Goal: Task Accomplishment & Management: Manage account settings

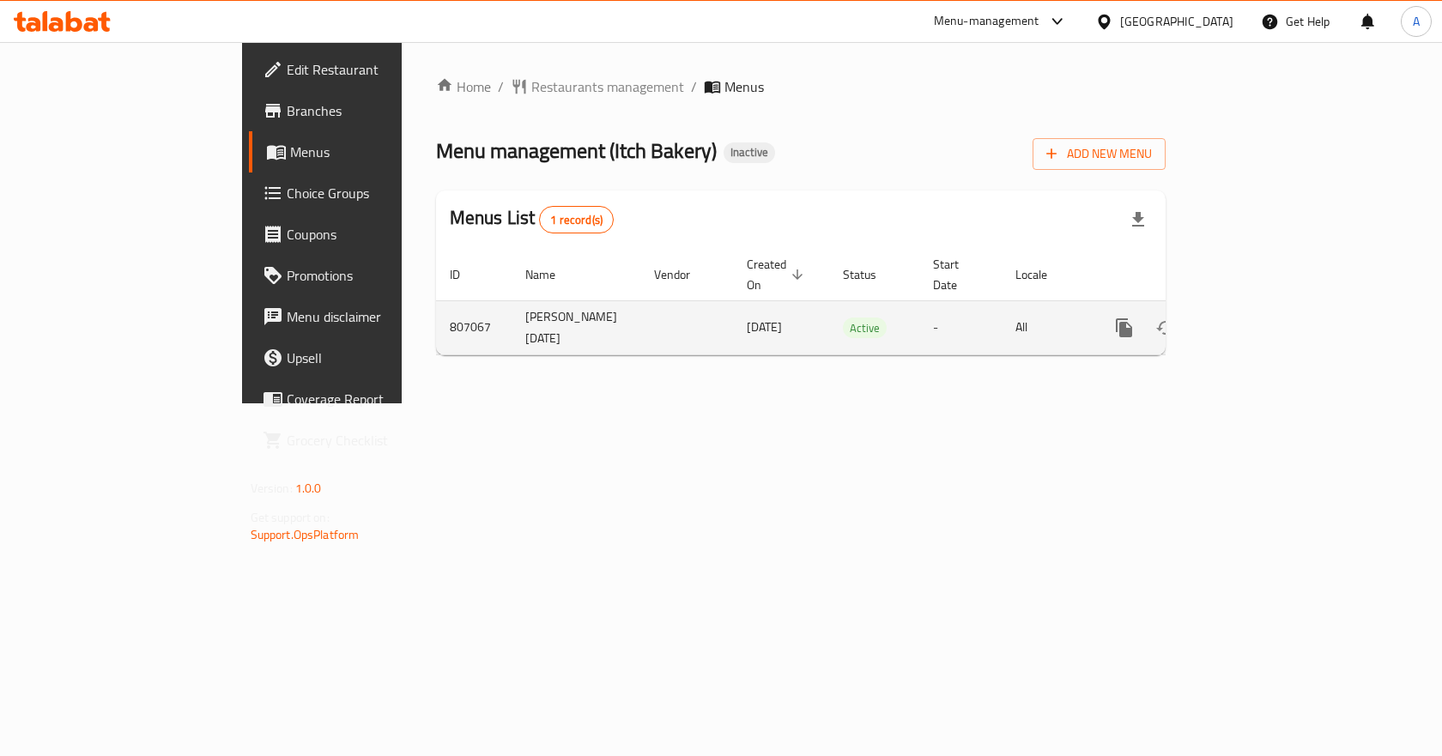
click at [1258, 318] on icon "enhanced table" at bounding box center [1248, 328] width 21 height 21
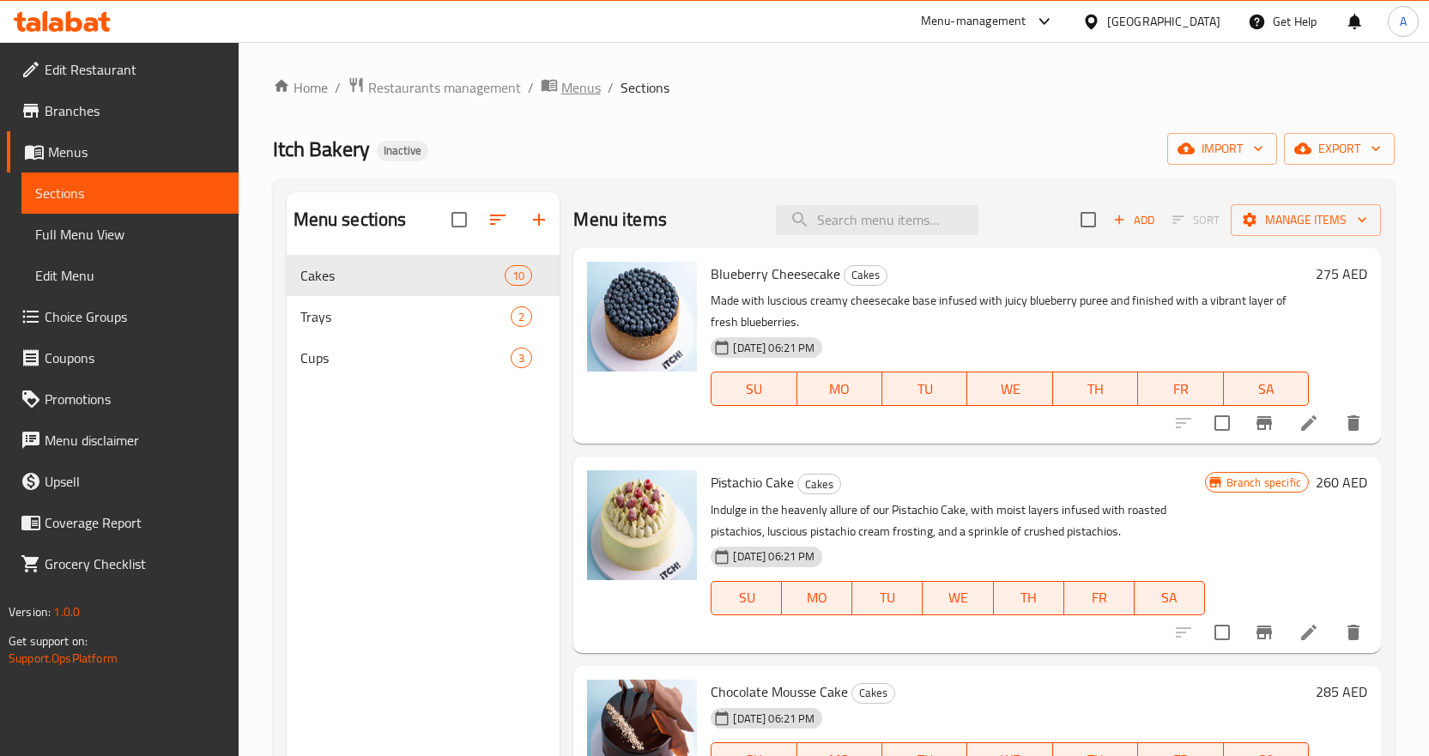
click at [579, 77] on span "Menus" at bounding box center [580, 87] width 39 height 21
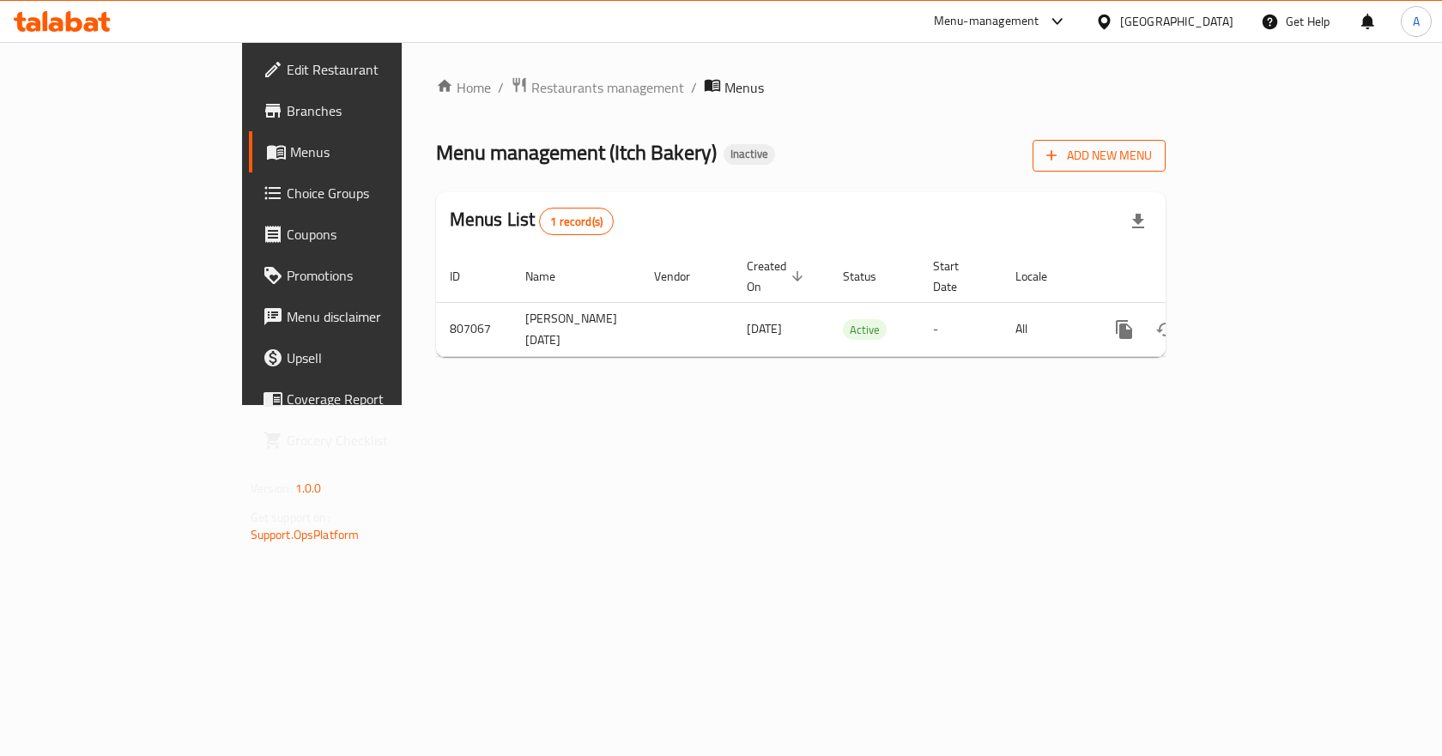
click at [1152, 154] on span "Add New Menu" at bounding box center [1099, 155] width 106 height 21
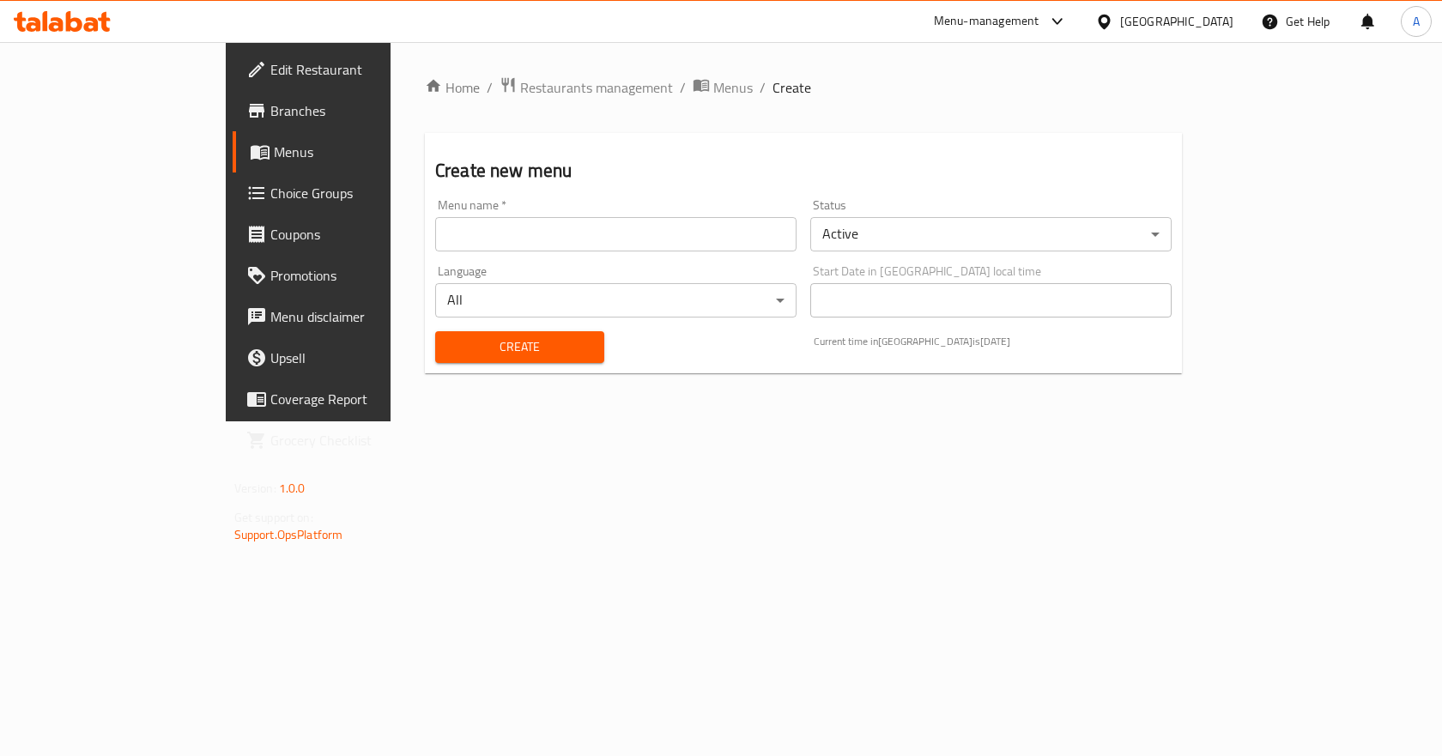
click at [589, 238] on input "text" at bounding box center [615, 234] width 361 height 34
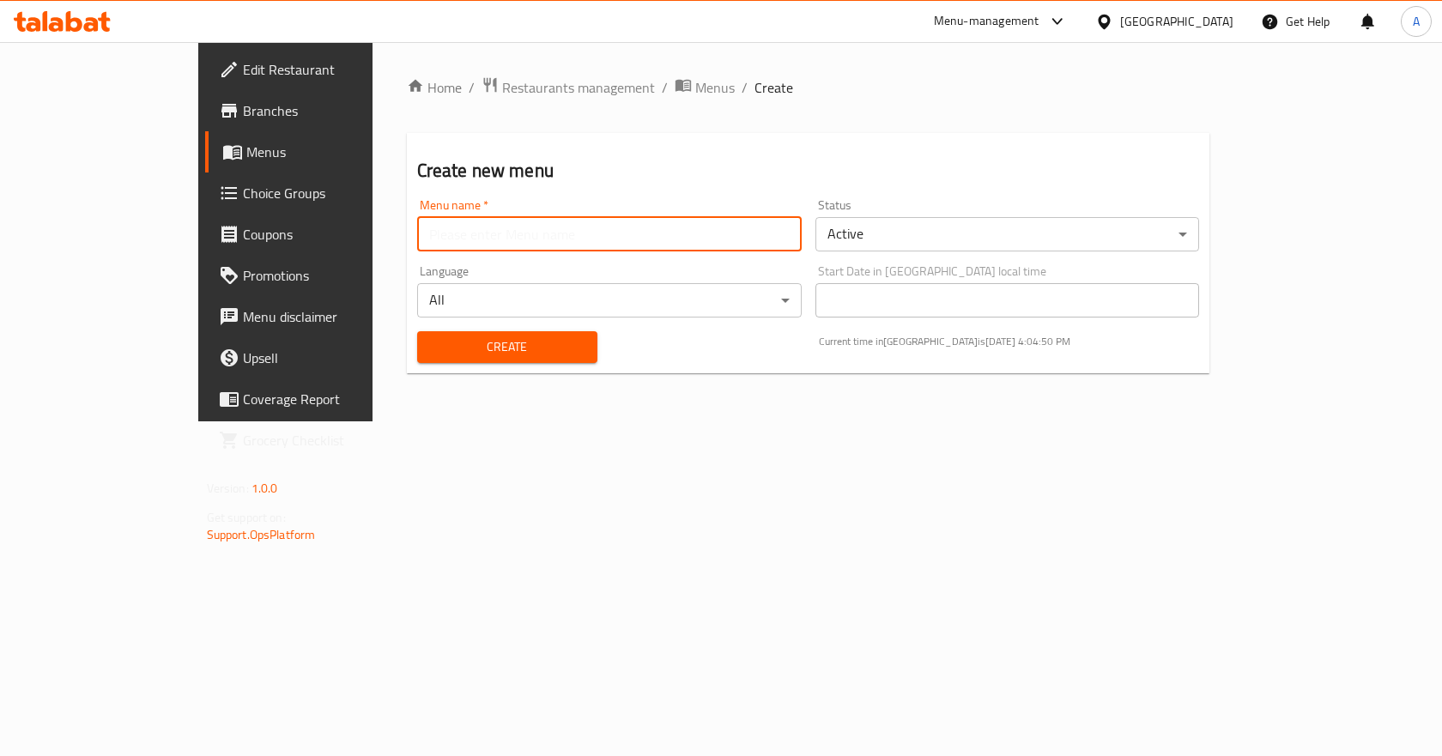
type input "New Menu"
click at [476, 330] on div "Create" at bounding box center [507, 347] width 201 height 52
click at [483, 346] on span "Create" at bounding box center [507, 346] width 153 height 21
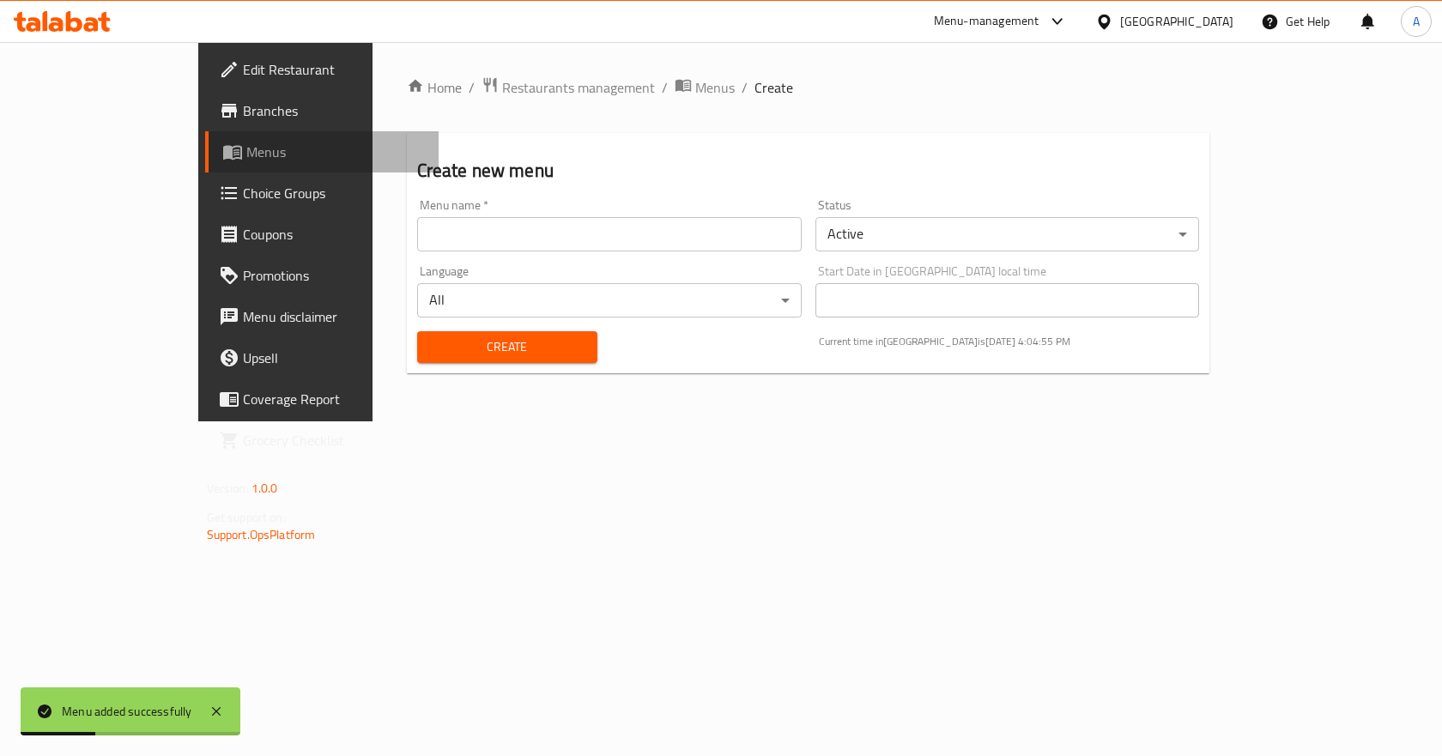
click at [246, 149] on span "Menus" at bounding box center [335, 152] width 179 height 21
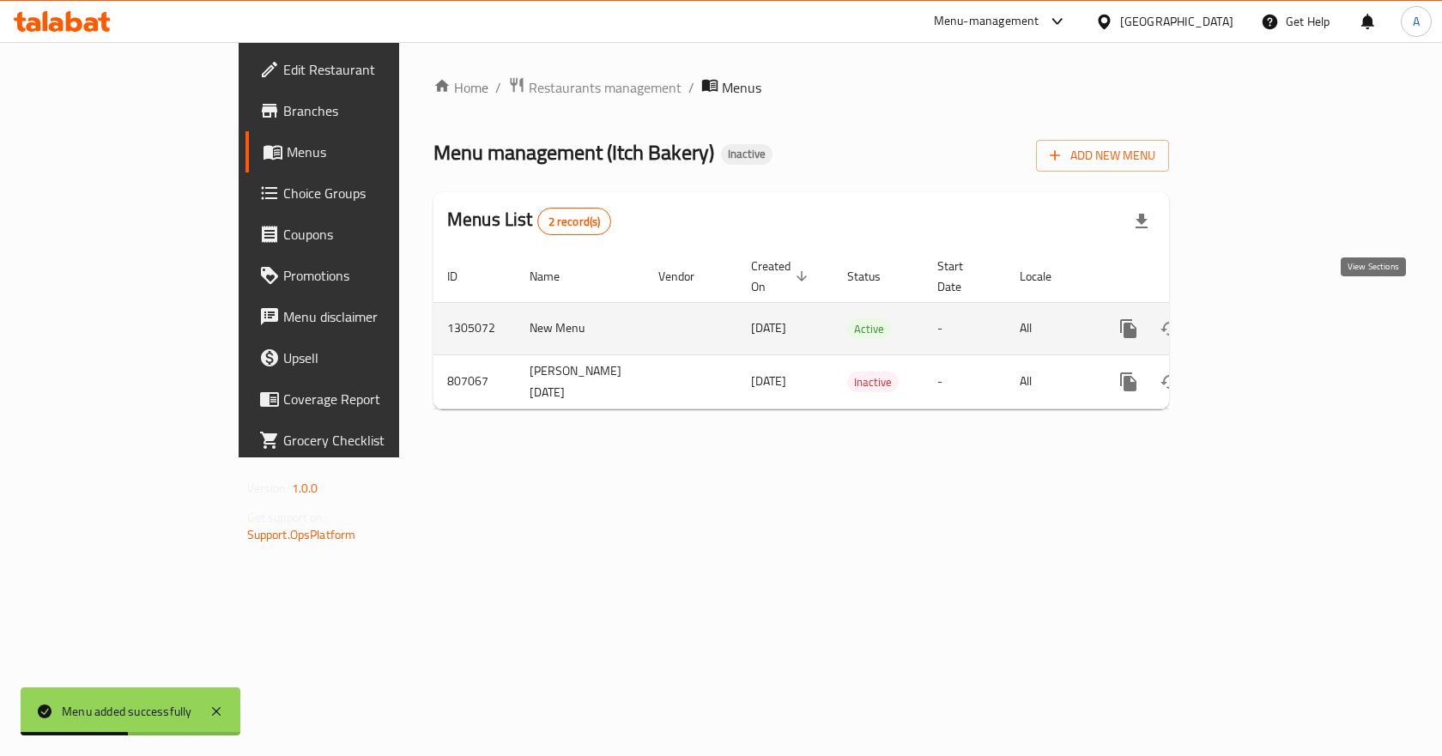
click at [1260, 321] on icon "enhanced table" at bounding box center [1252, 328] width 15 height 15
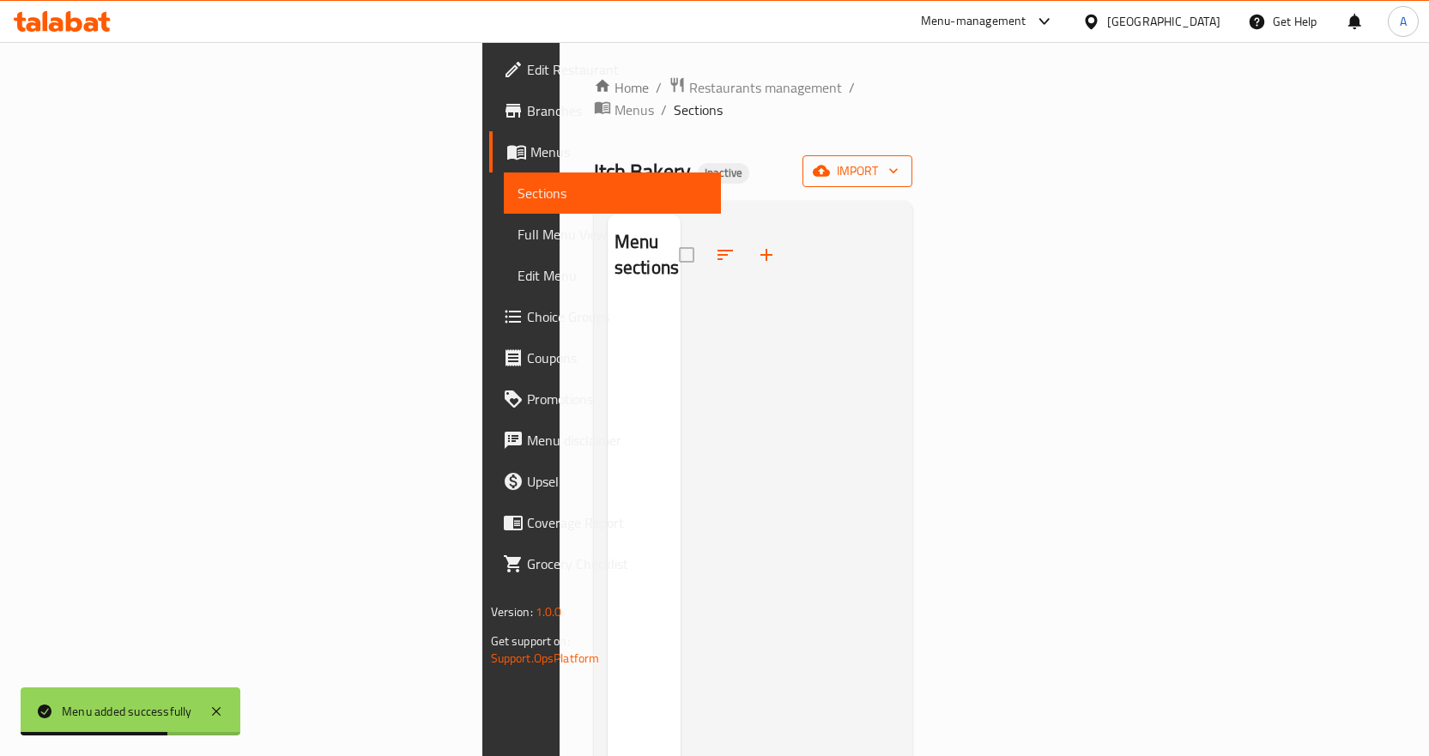
click at [899, 161] on span "import" at bounding box center [857, 171] width 82 height 21
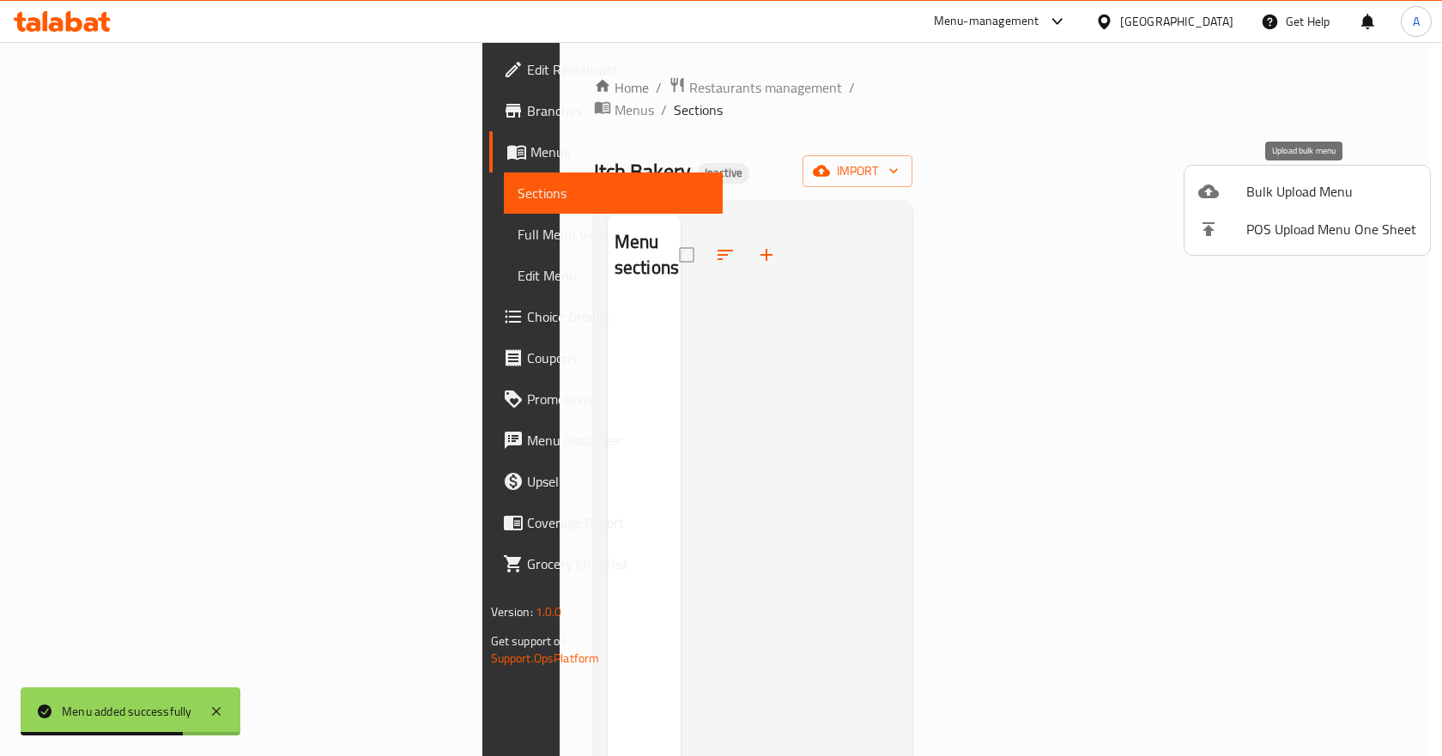
click at [1257, 198] on span "Bulk Upload Menu" at bounding box center [1331, 191] width 170 height 21
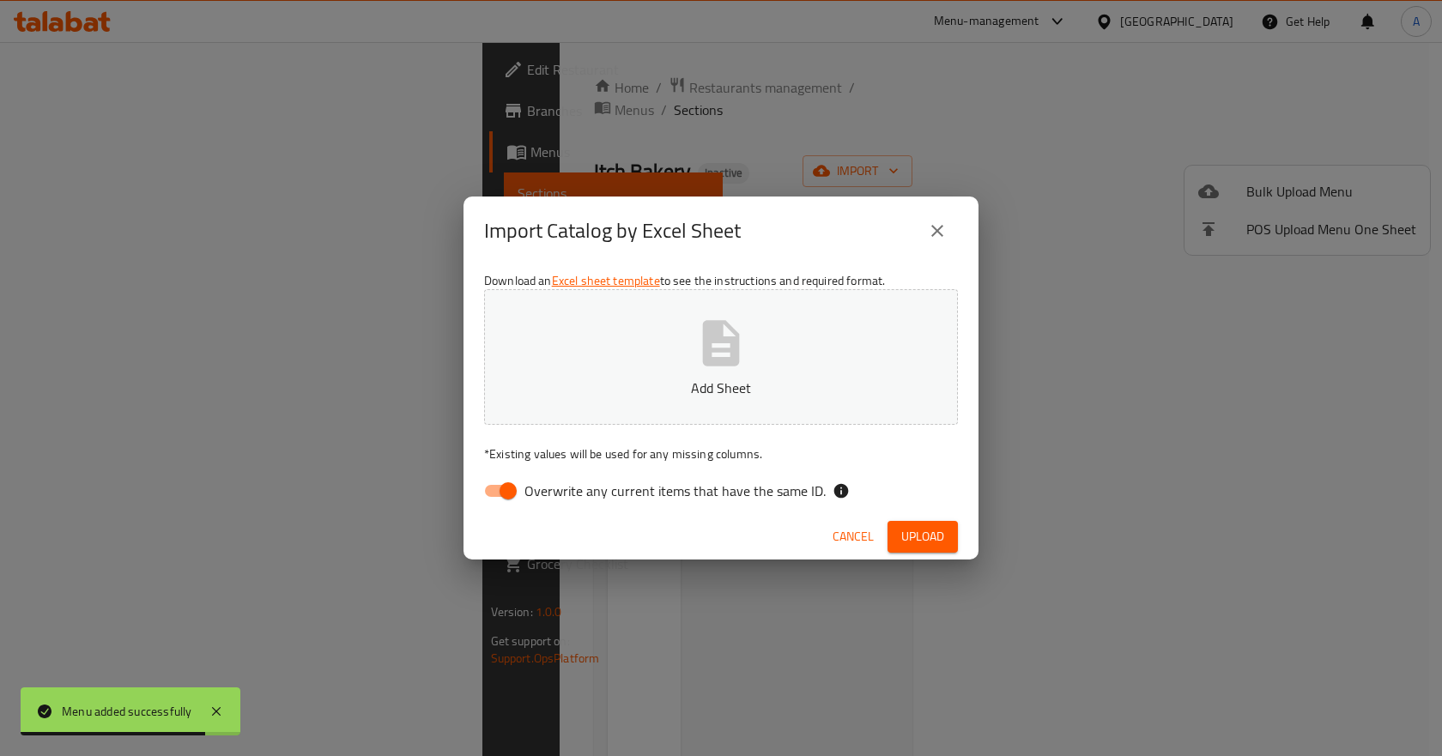
click at [507, 489] on input "Overwrite any current items that have the same ID." at bounding box center [508, 491] width 98 height 33
checkbox input "false"
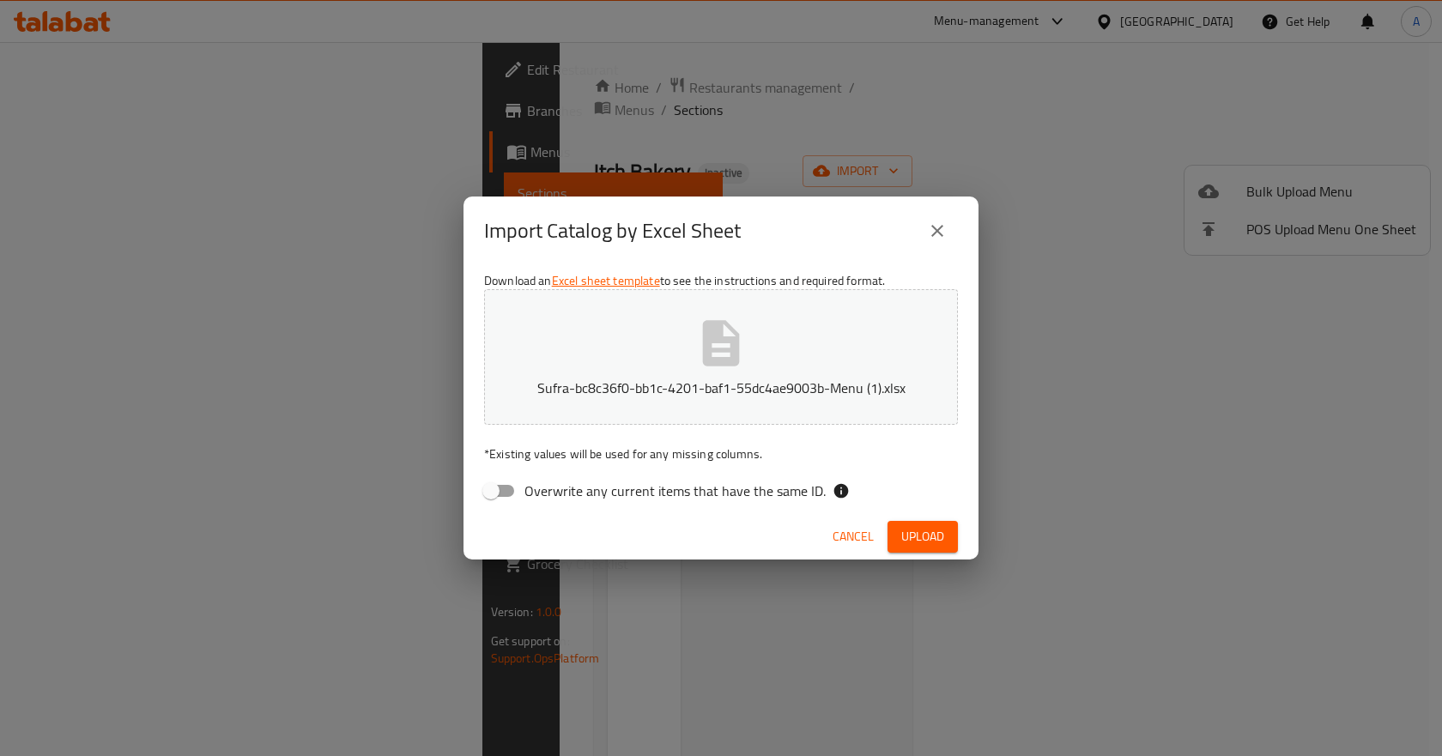
click at [916, 534] on span "Upload" at bounding box center [922, 536] width 43 height 21
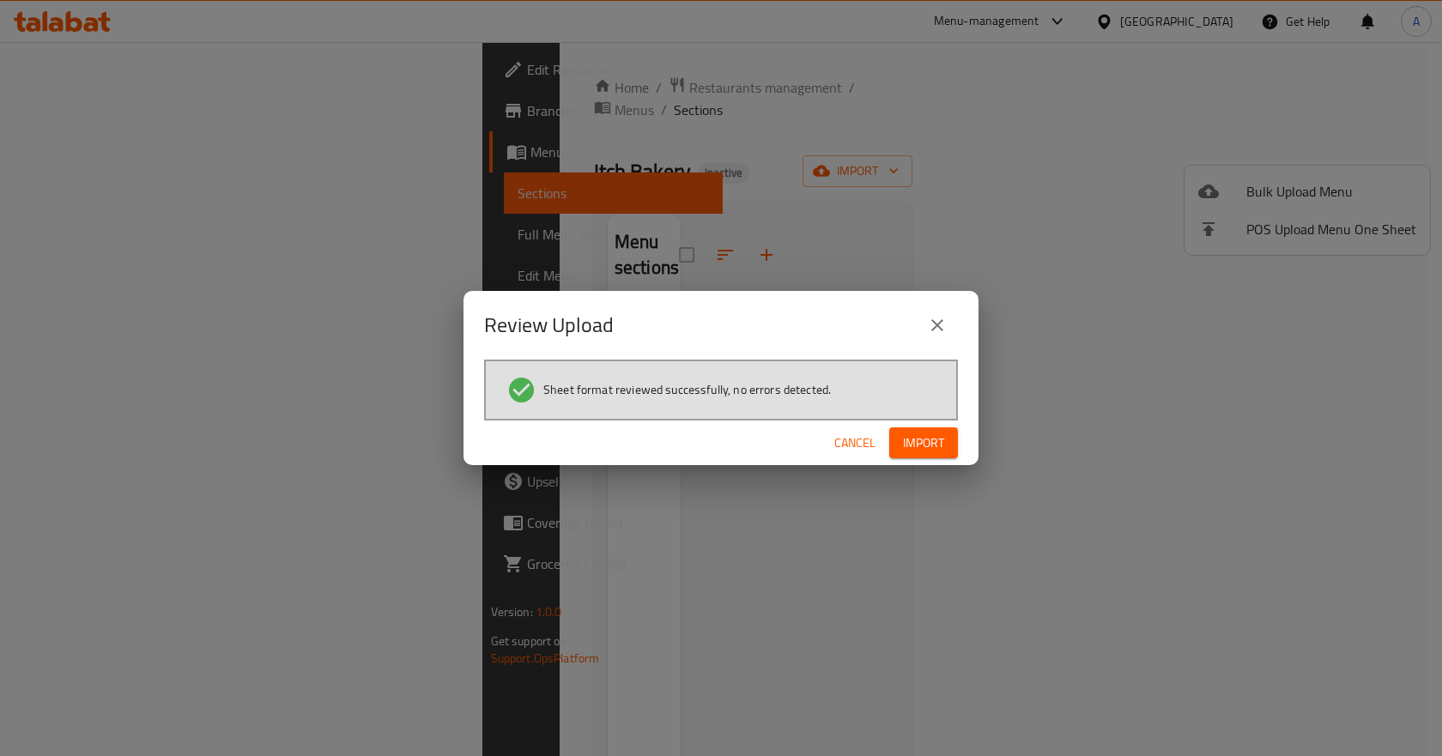
click at [927, 423] on div "Cancel Import" at bounding box center [721, 443] width 515 height 45
click at [931, 440] on span "Import" at bounding box center [923, 443] width 41 height 21
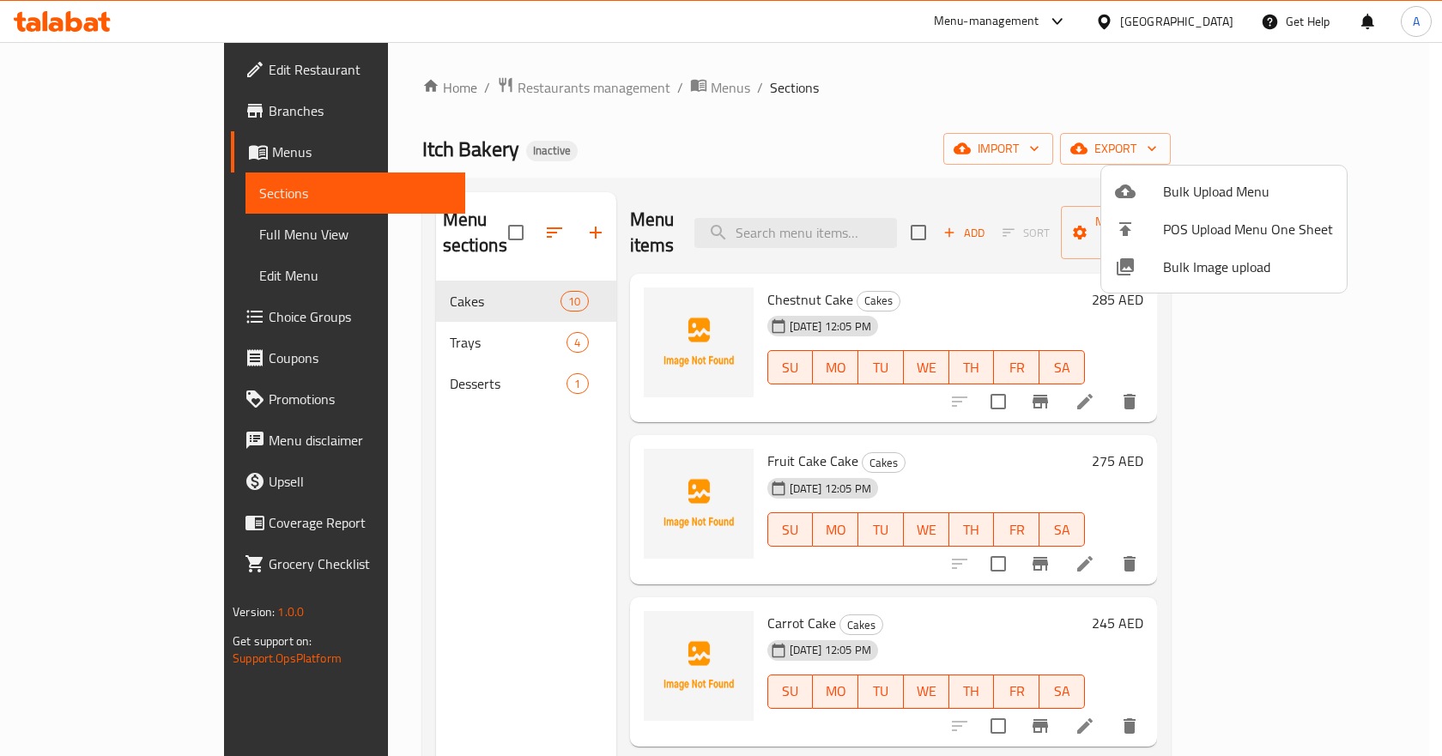
click at [125, 237] on div at bounding box center [721, 378] width 1442 height 756
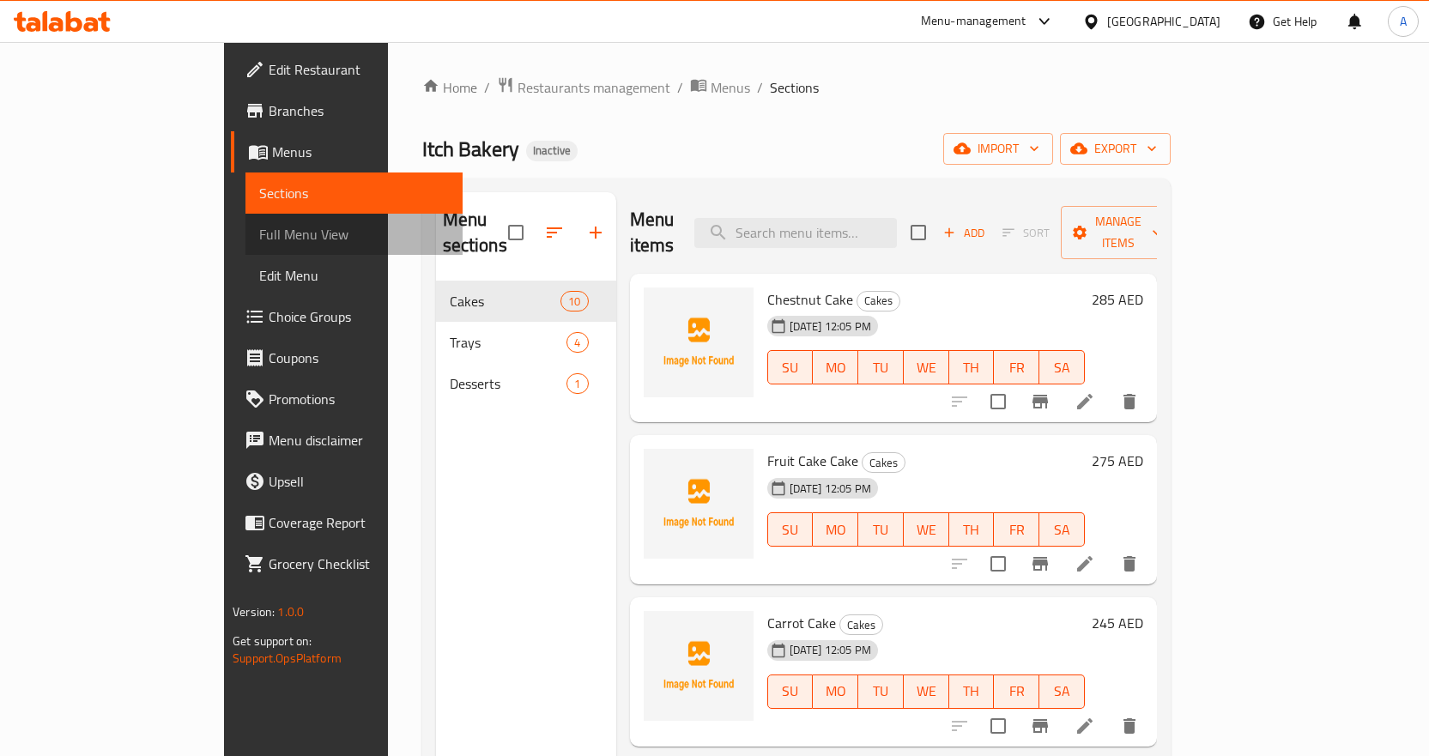
click at [259, 237] on span "Full Menu View" at bounding box center [354, 234] width 190 height 21
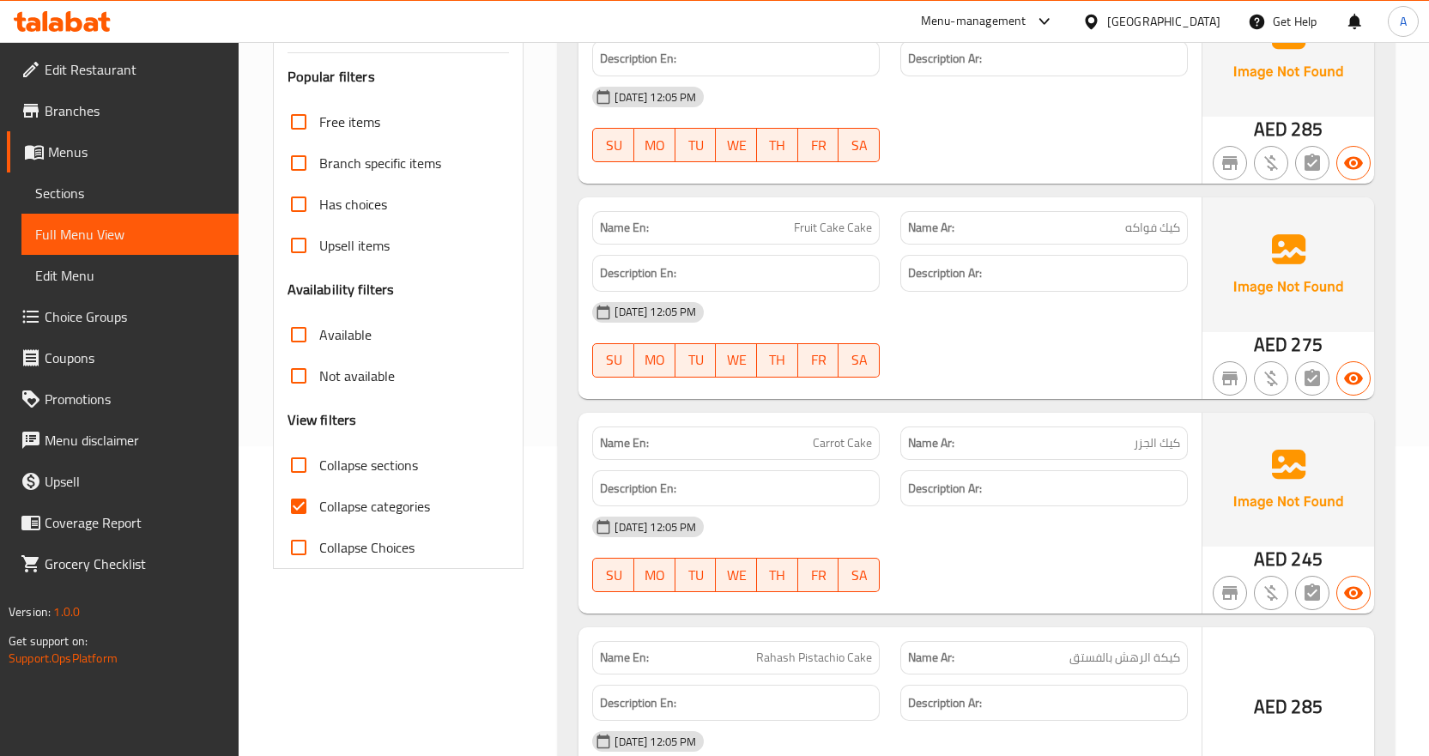
scroll to position [429, 0]
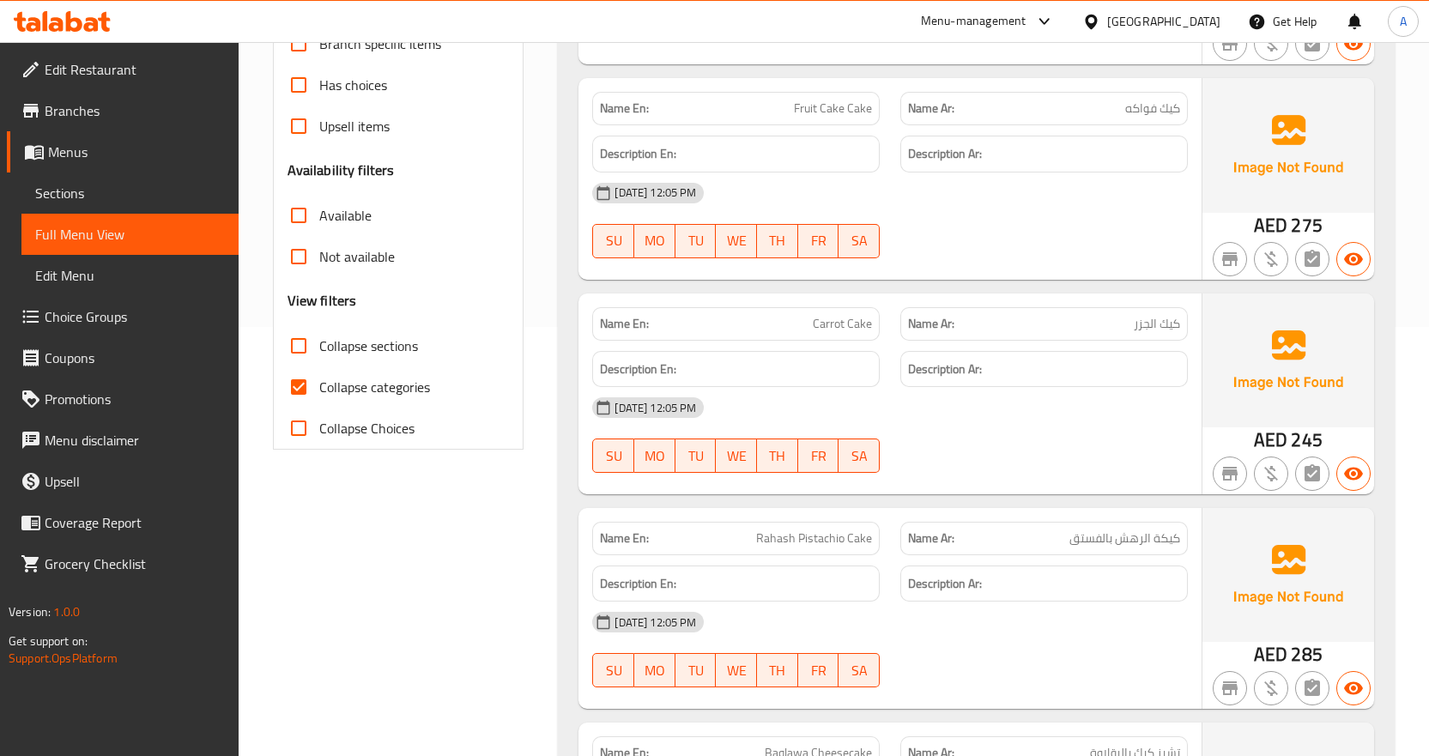
click at [298, 393] on input "Collapse categories" at bounding box center [298, 387] width 41 height 41
checkbox input "false"
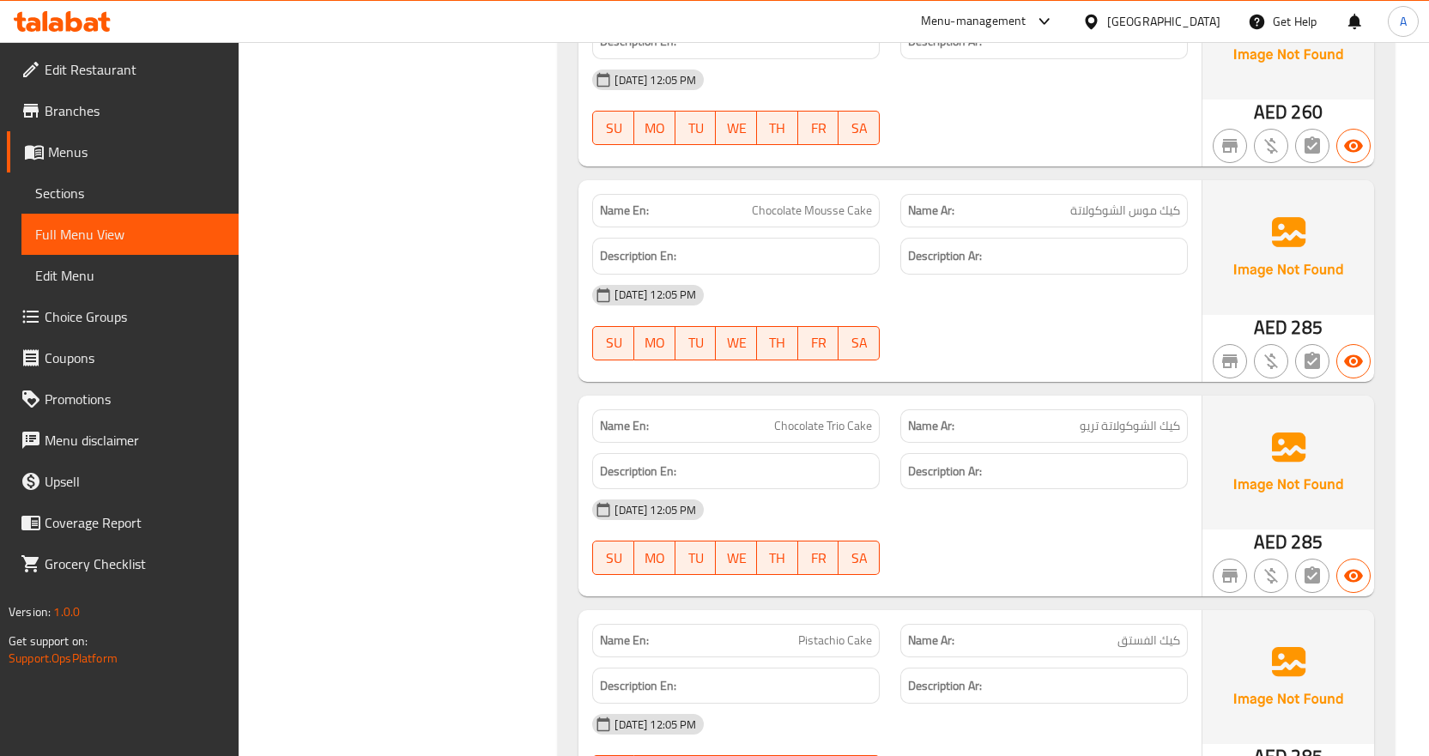
scroll to position [1376, 0]
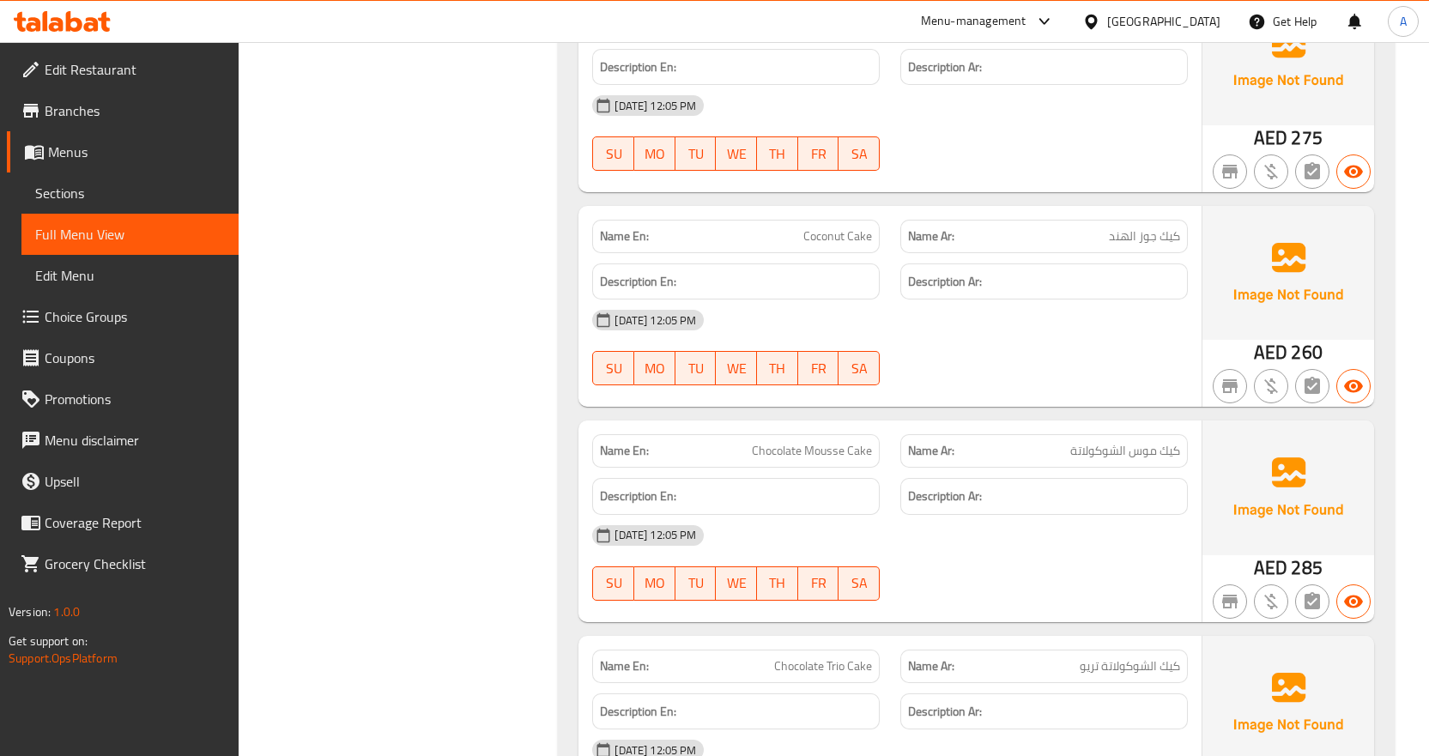
click at [82, 159] on span "Menus" at bounding box center [136, 152] width 177 height 21
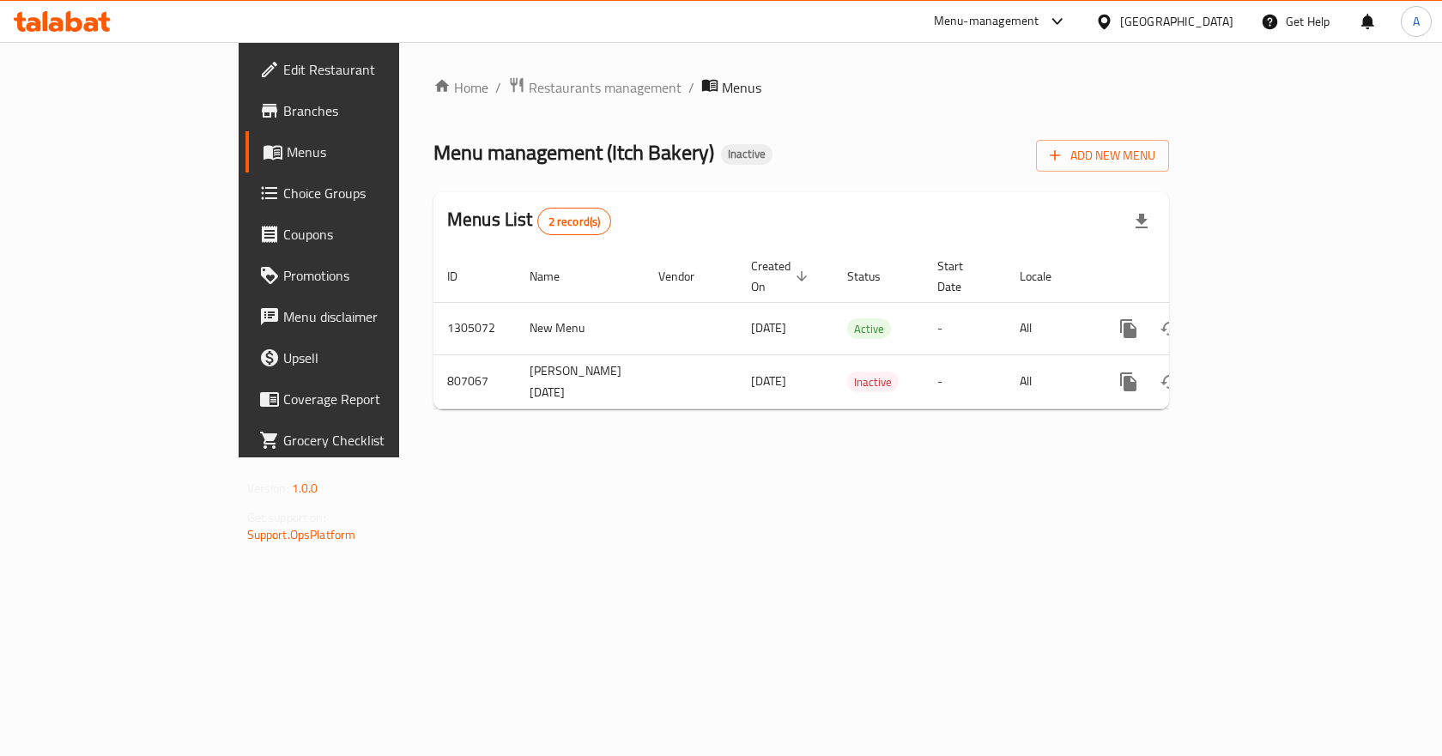
click at [283, 106] on span "Branches" at bounding box center [374, 110] width 183 height 21
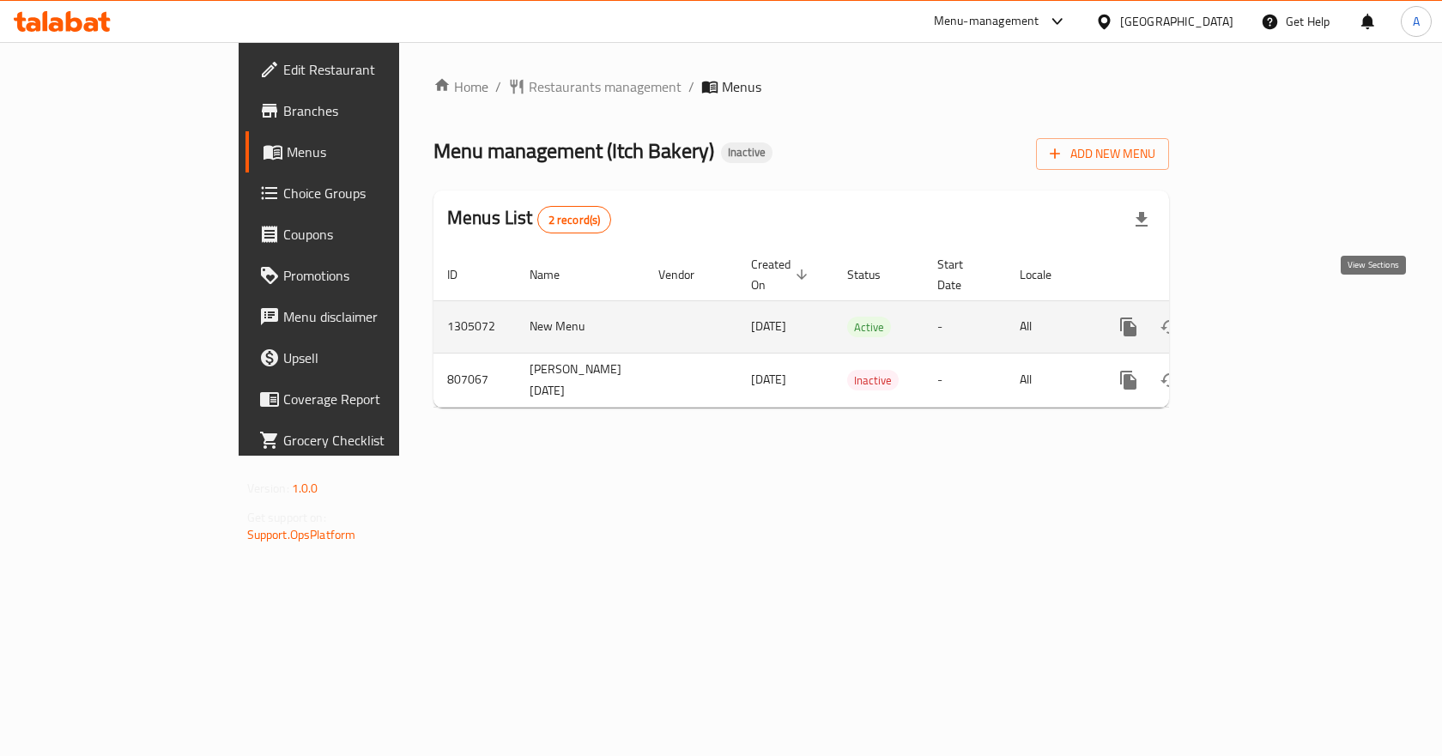
click at [1260, 319] on icon "enhanced table" at bounding box center [1252, 326] width 15 height 15
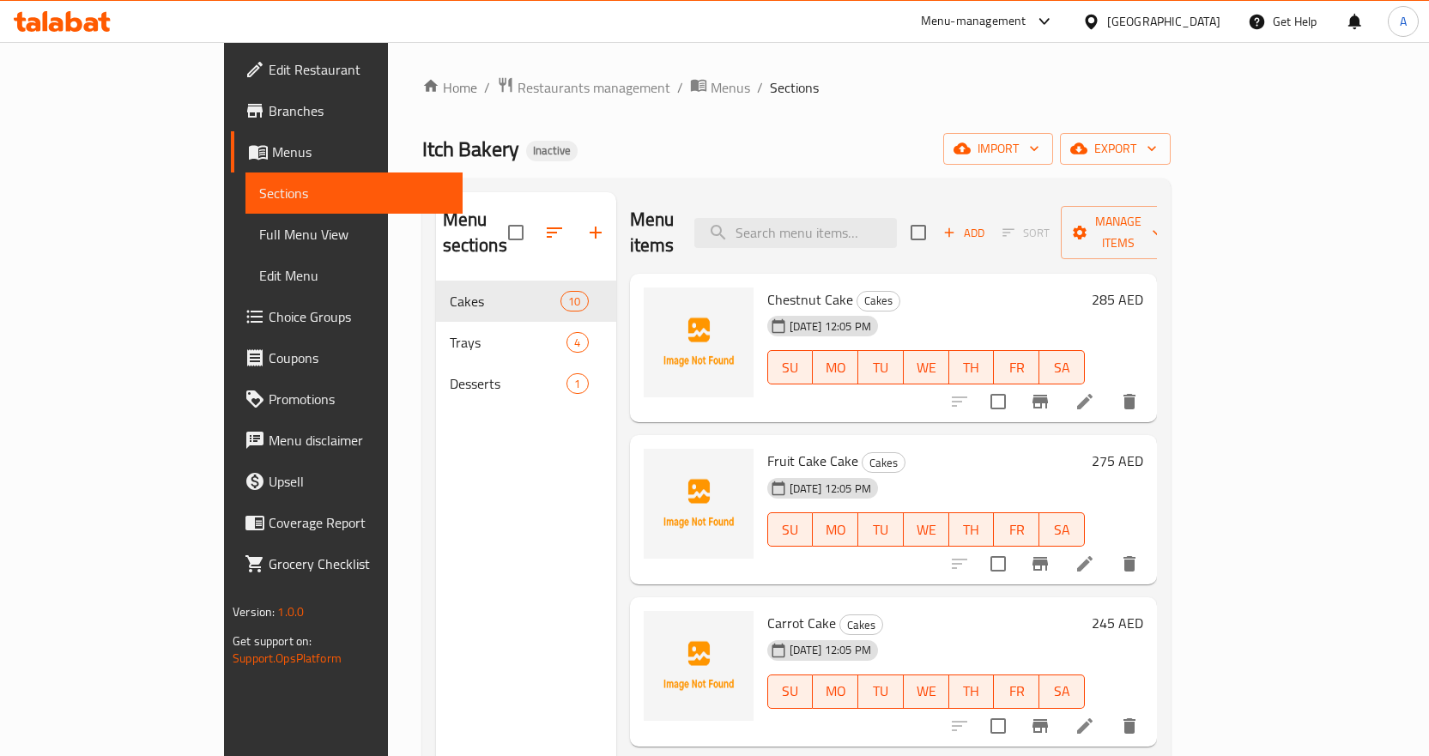
click at [259, 235] on span "Full Menu View" at bounding box center [354, 234] width 190 height 21
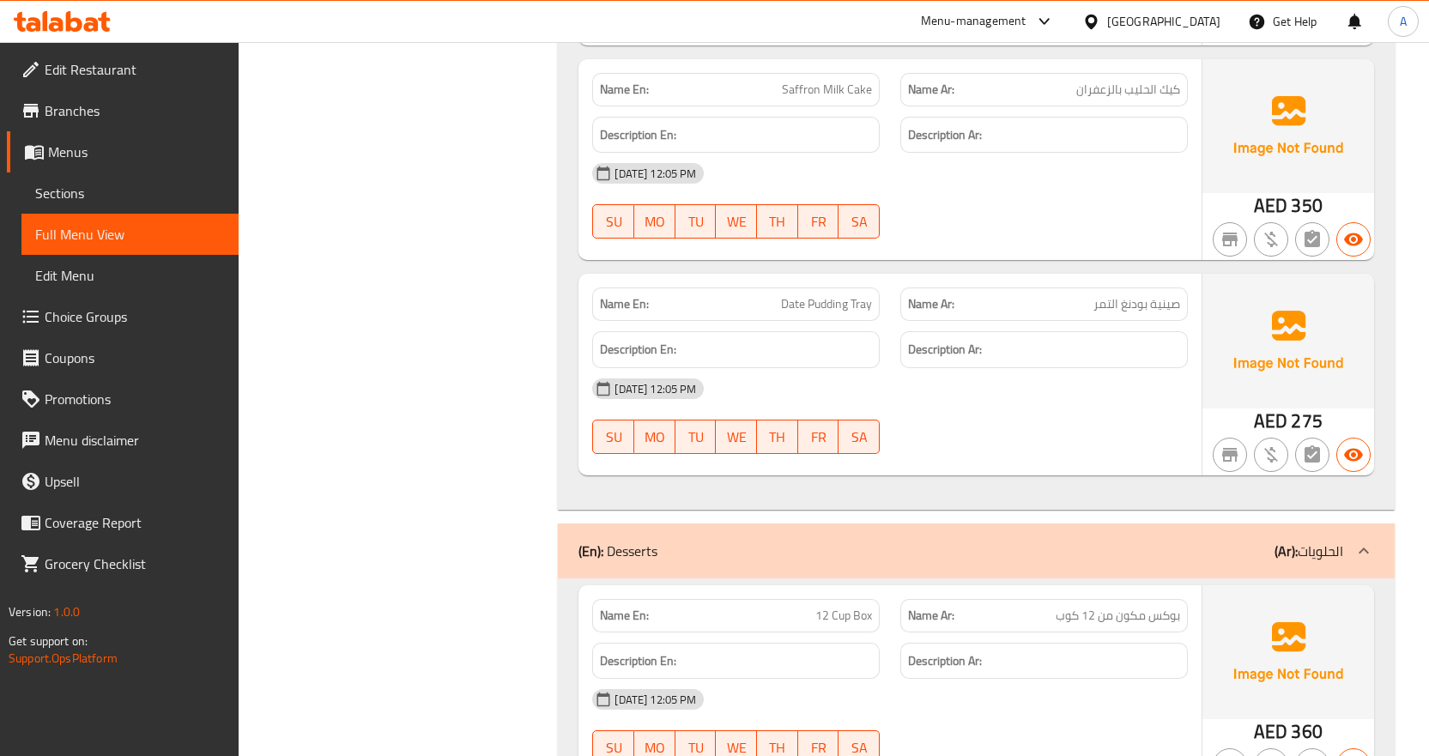
scroll to position [2919, 0]
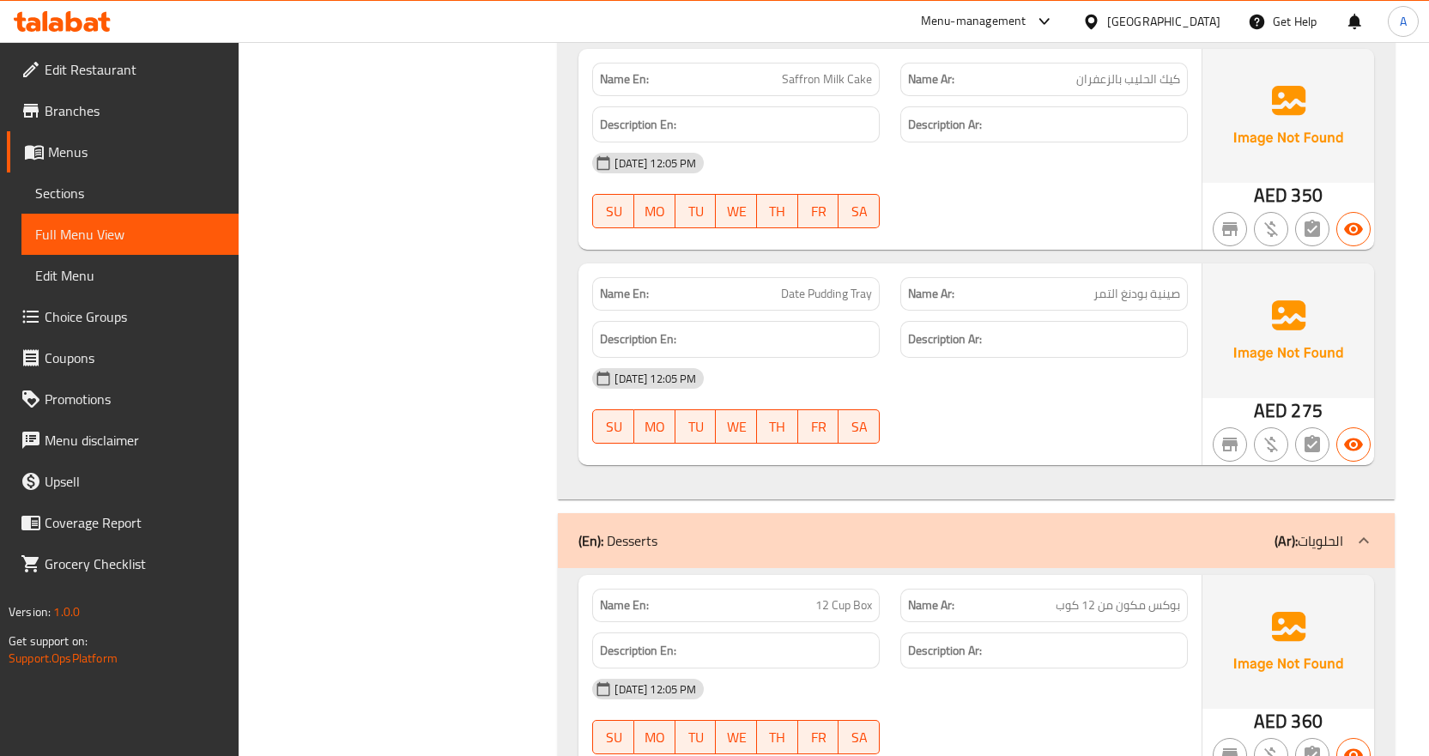
copy span "Pudding"
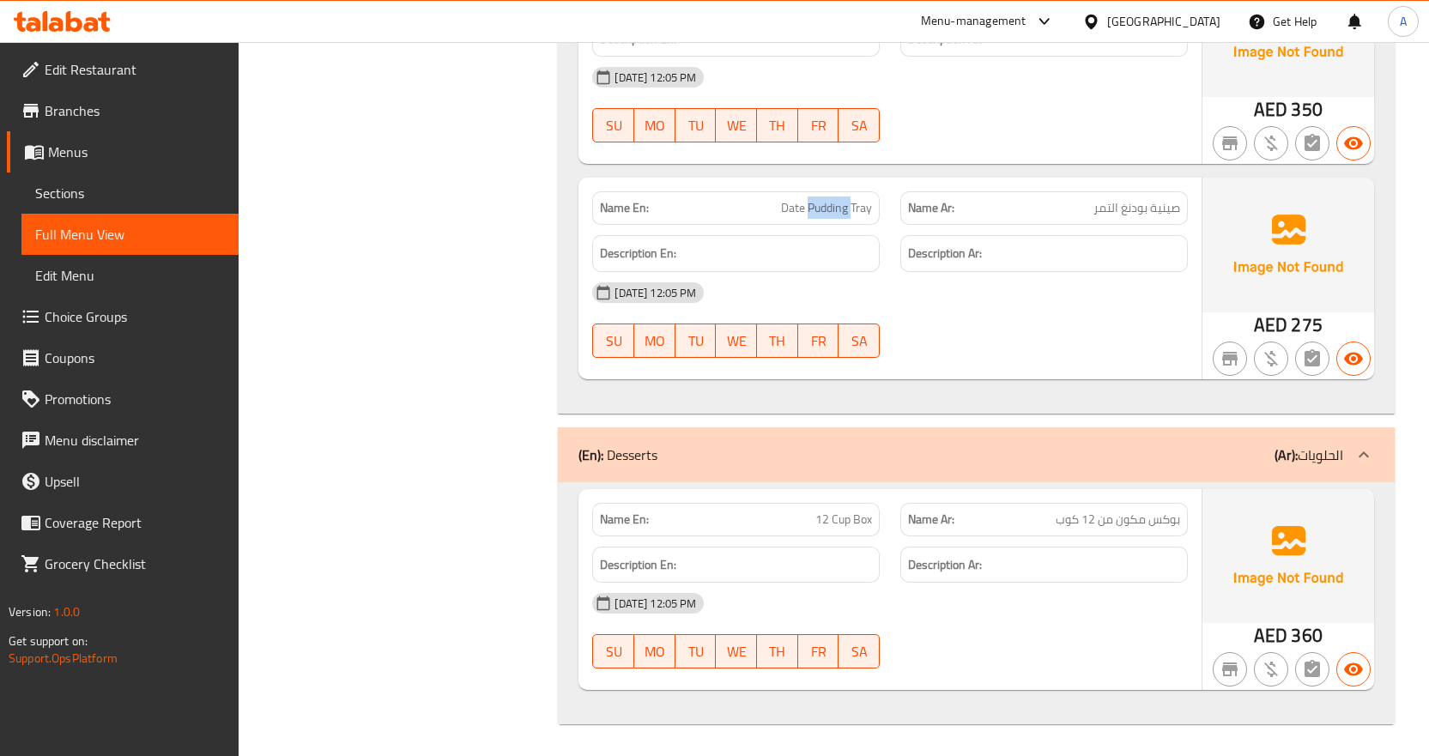
scroll to position [3007, 0]
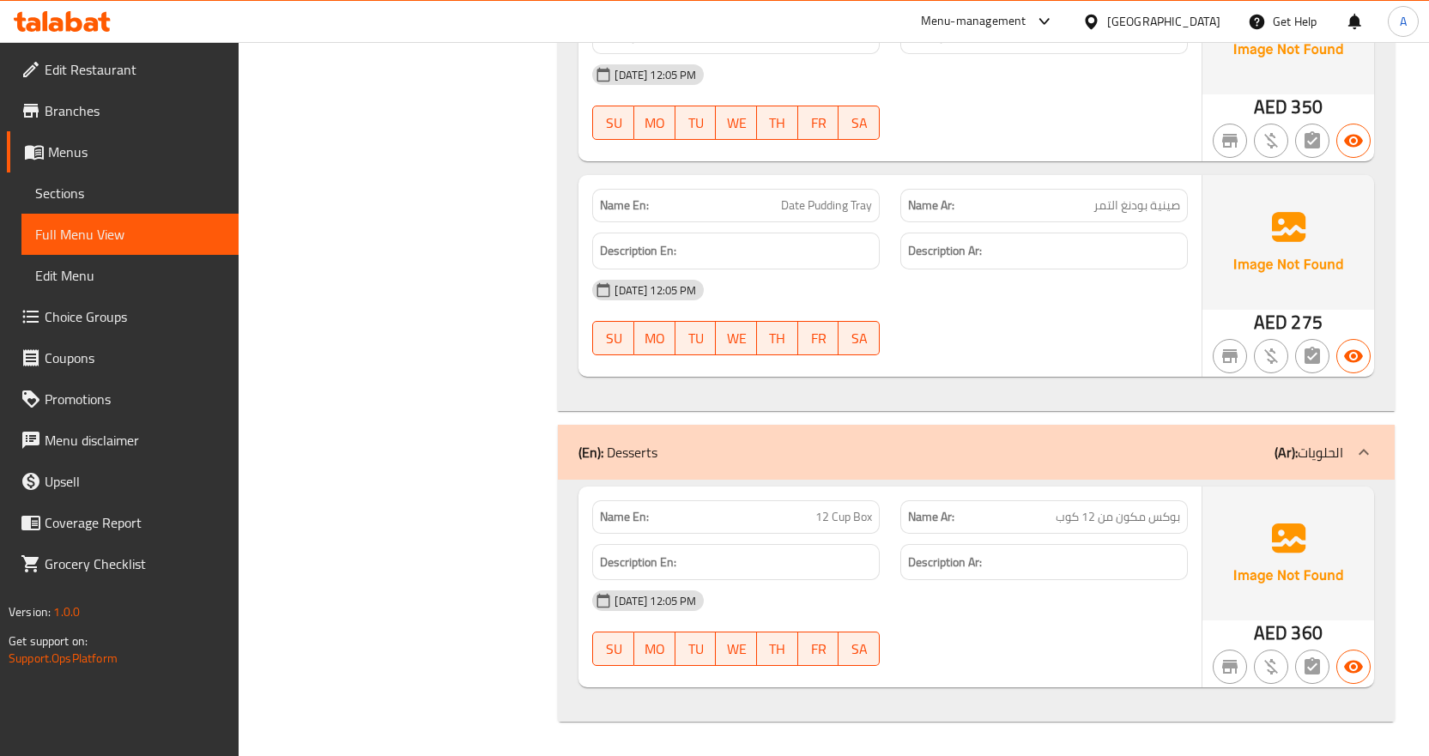
click at [98, 271] on span "Edit Menu" at bounding box center [130, 275] width 190 height 21
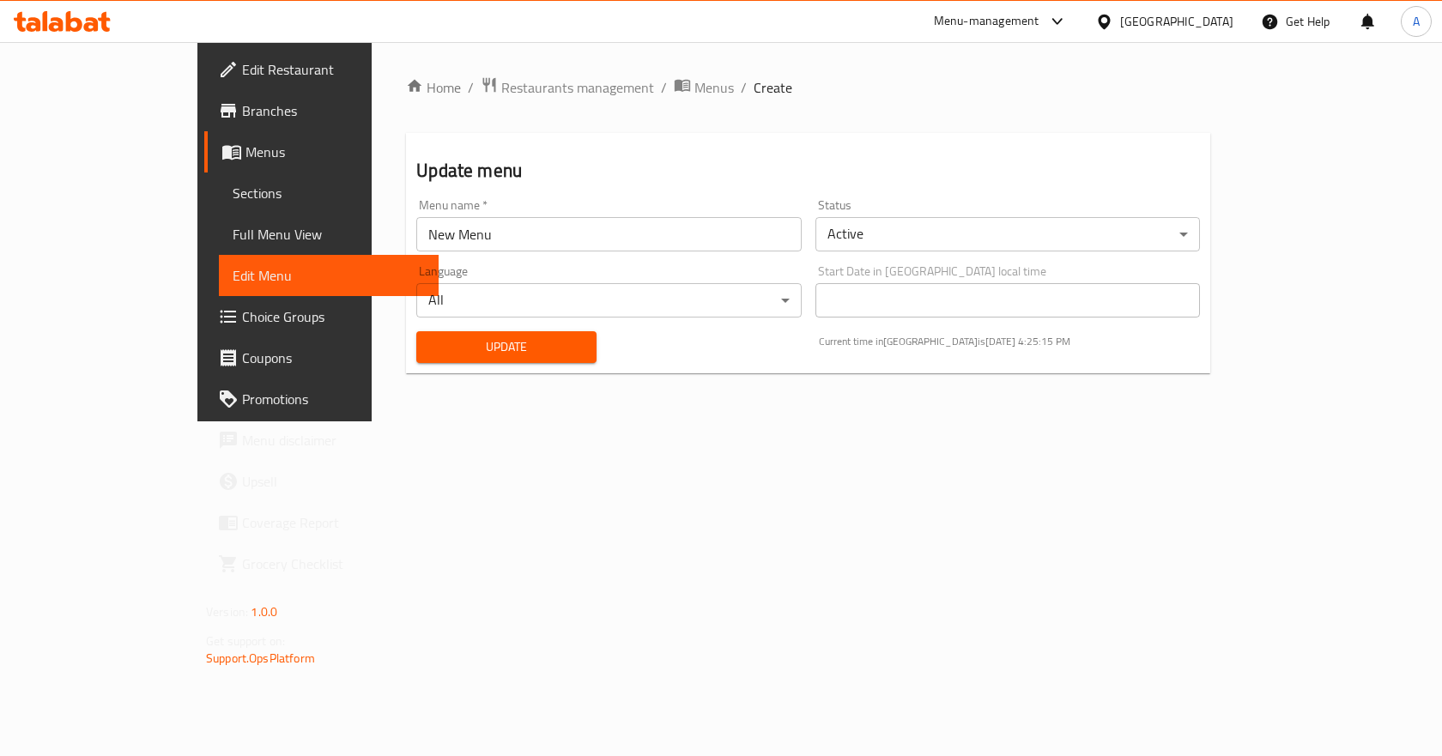
click at [219, 182] on link "Sections" at bounding box center [329, 193] width 220 height 41
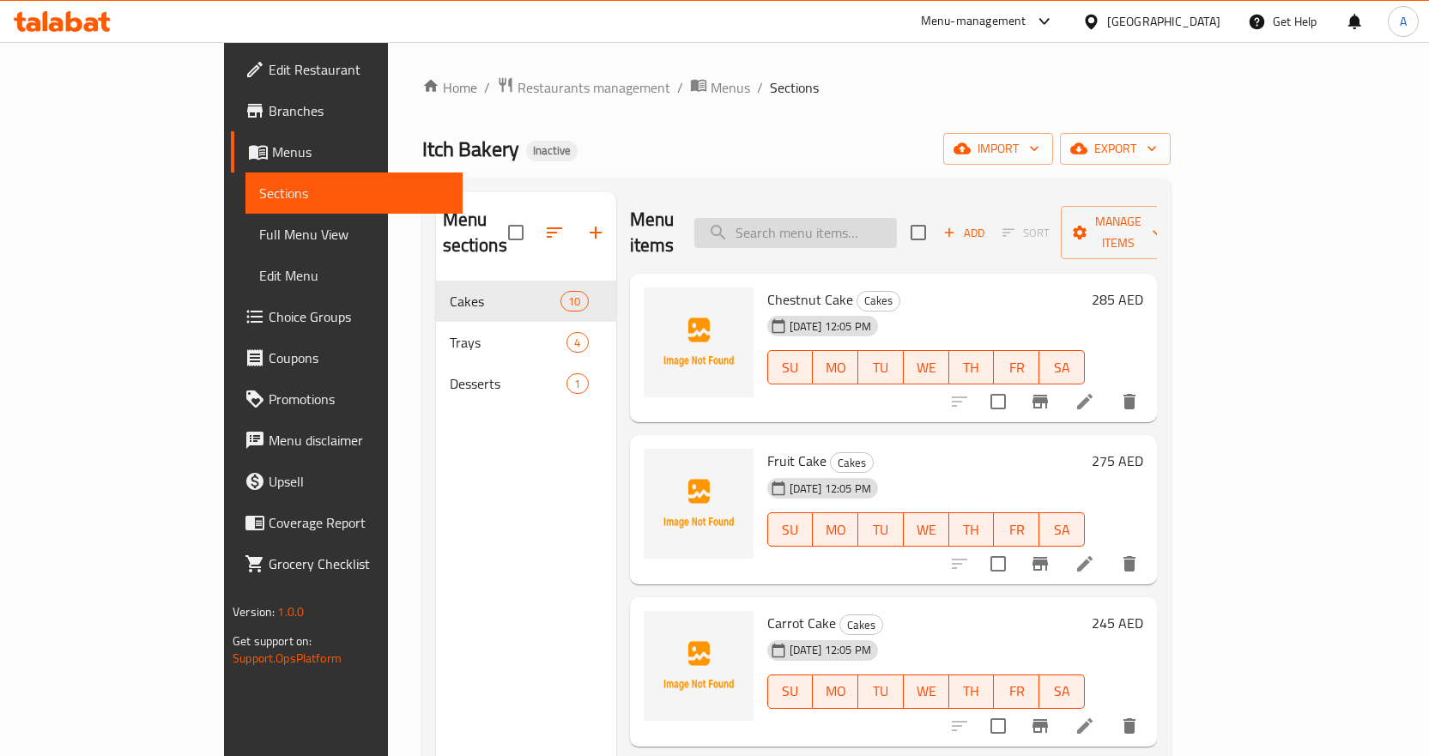
click at [864, 218] on input "search" at bounding box center [795, 233] width 203 height 30
paste input "63a2fb46-b682-4170-a87d-3be101aab71a"
type input "63a2fb46-b682-4170-a87d-3be101aab71a"
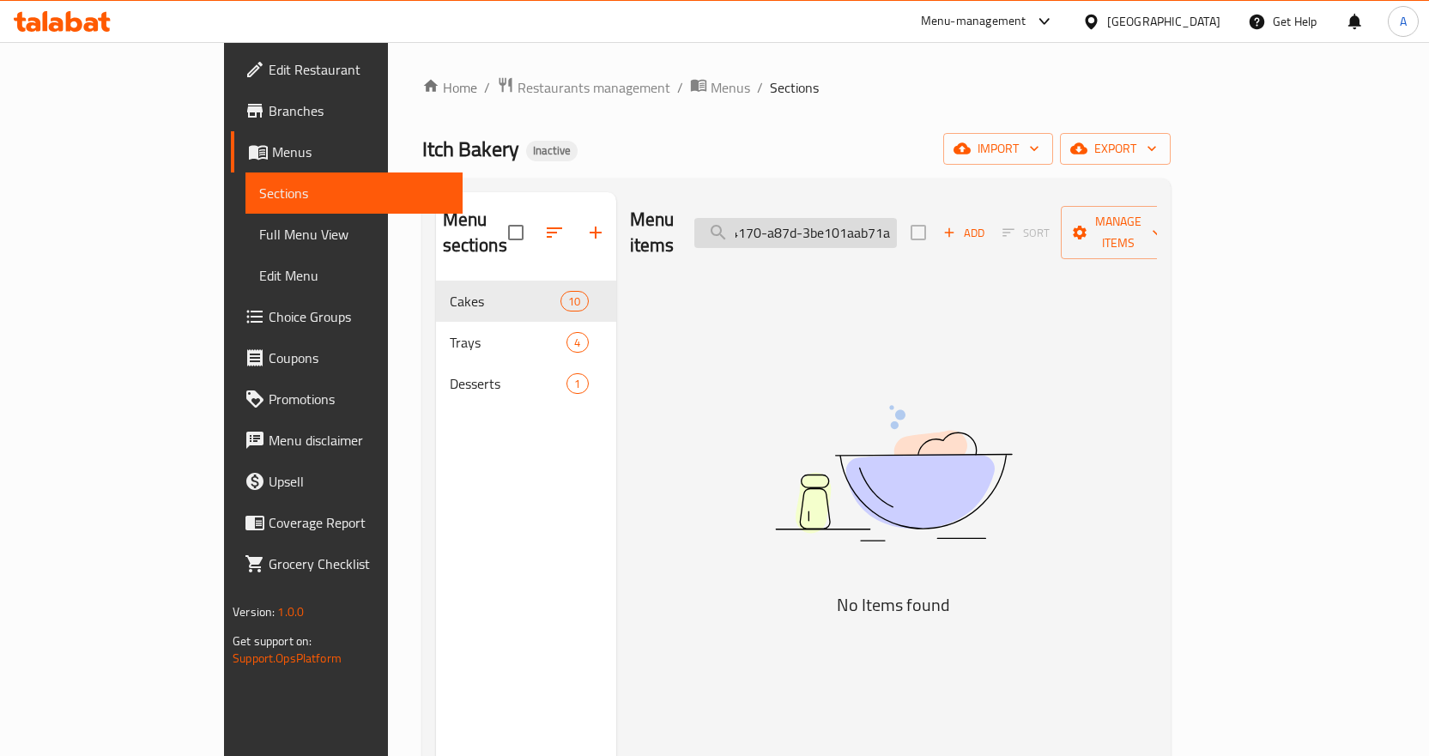
click at [892, 219] on input "63a2fb46-b682-4170-a87d-3be101aab71a" at bounding box center [795, 233] width 203 height 30
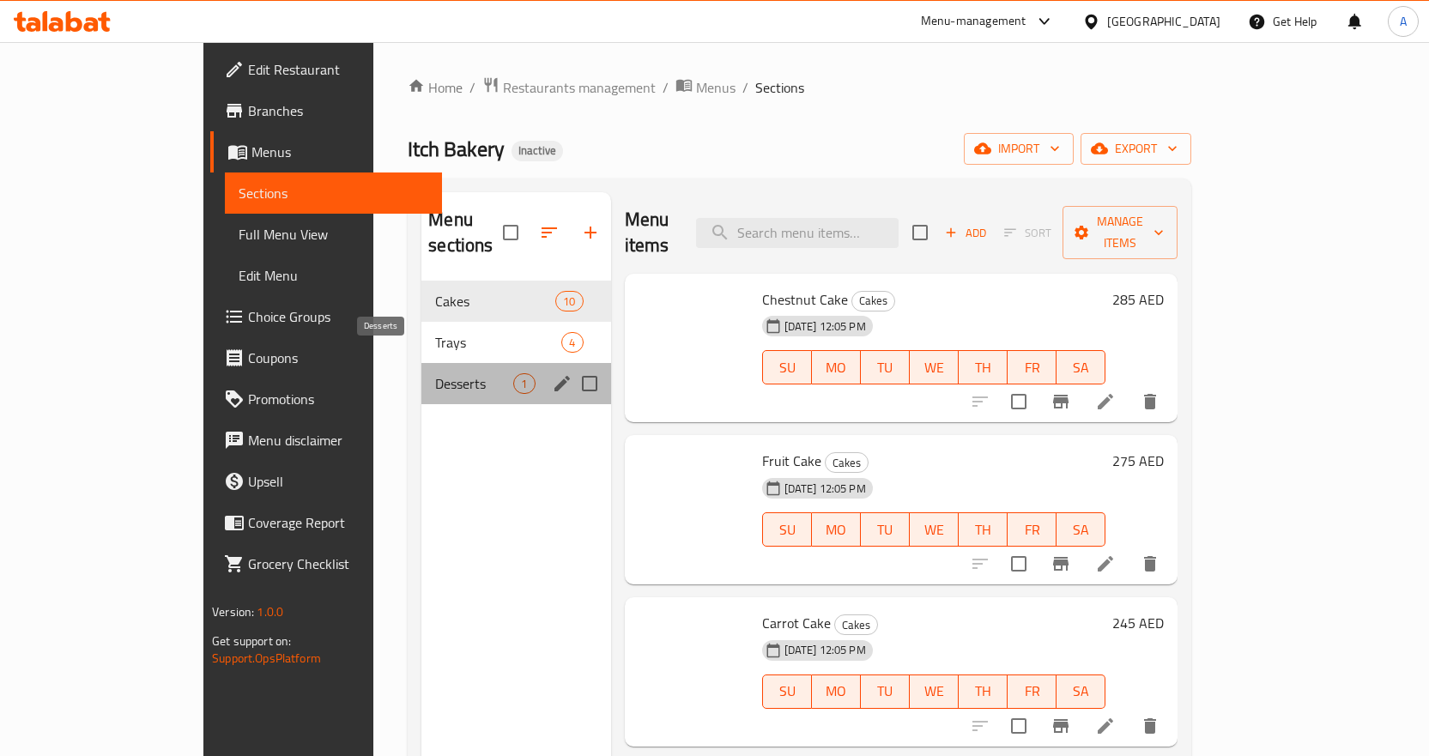
click at [435, 373] on span "Desserts" at bounding box center [474, 383] width 78 height 21
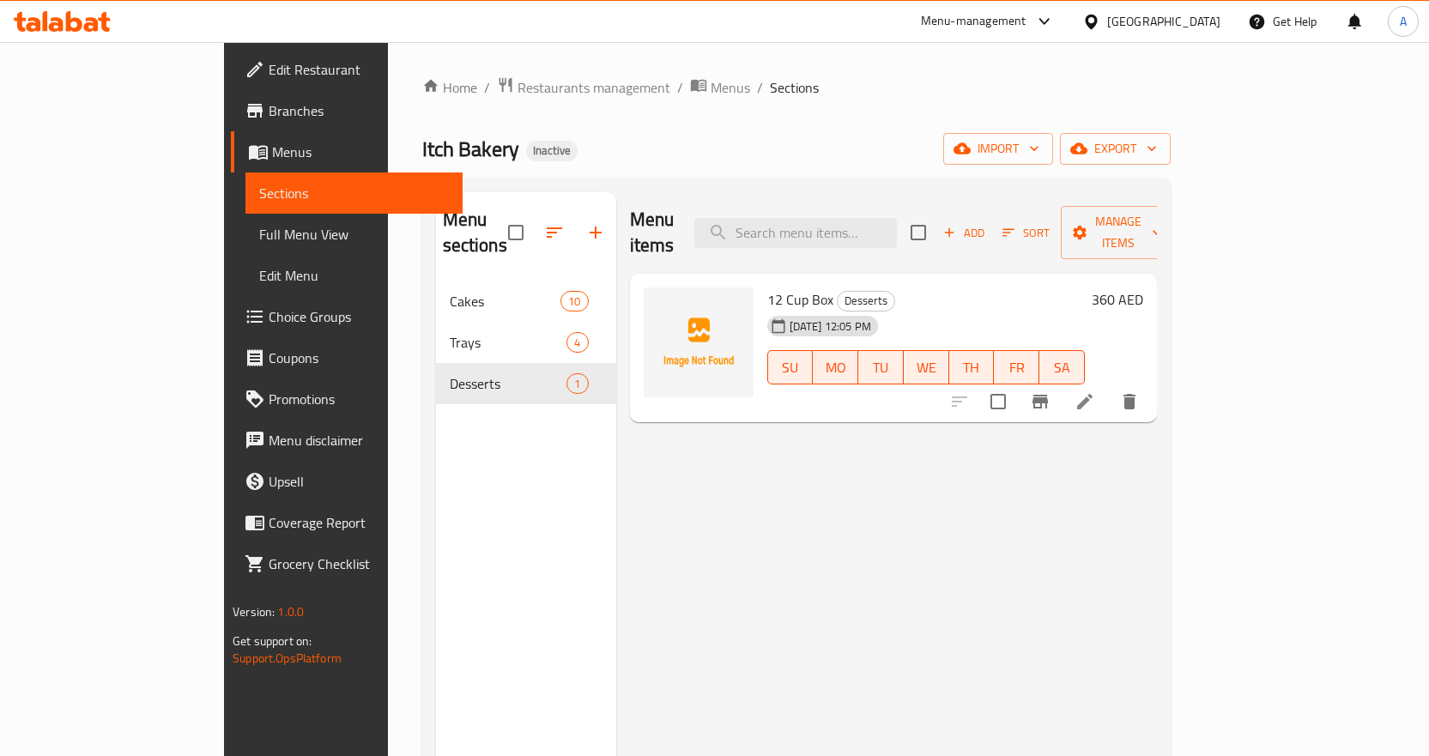
click at [1109, 386] on li at bounding box center [1085, 401] width 48 height 31
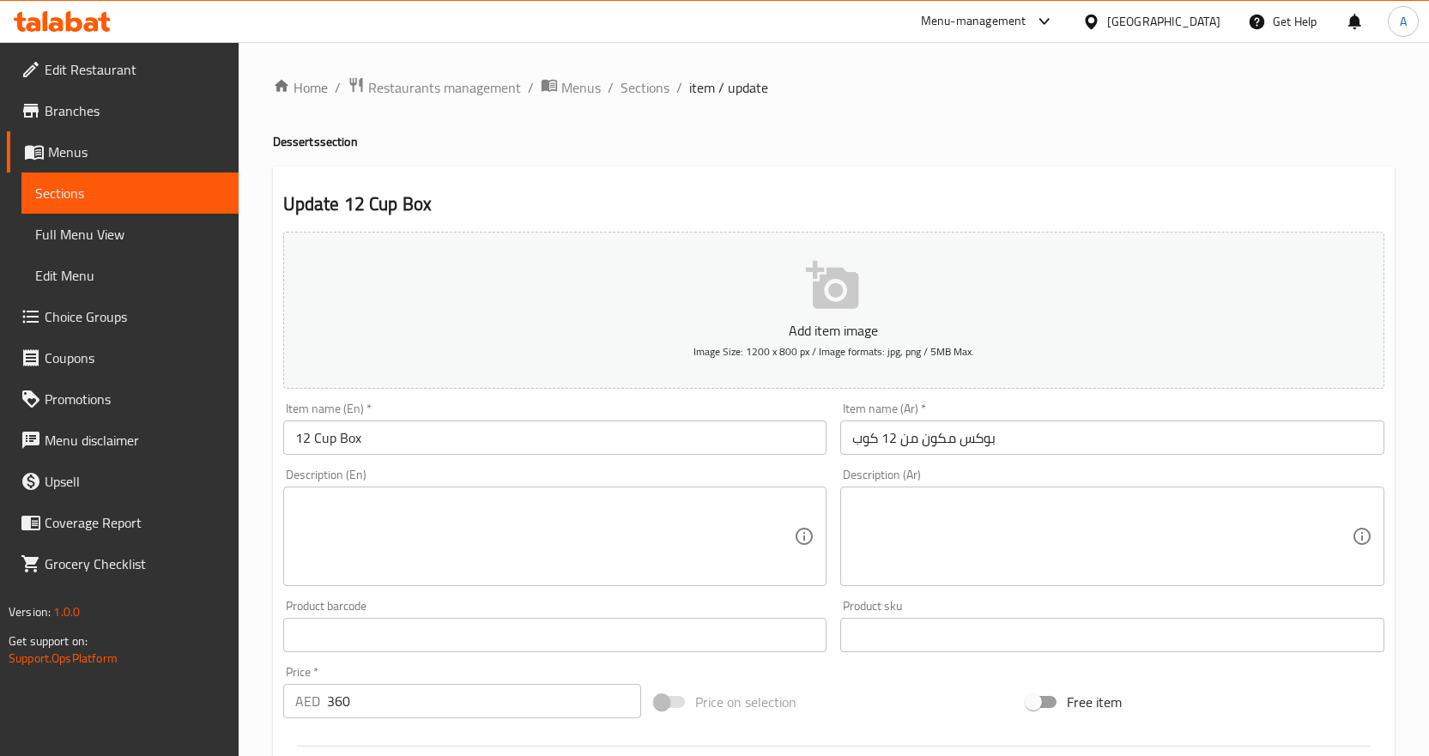
click at [933, 436] on input "بوكس مكون من 12 كوب" at bounding box center [1112, 438] width 544 height 34
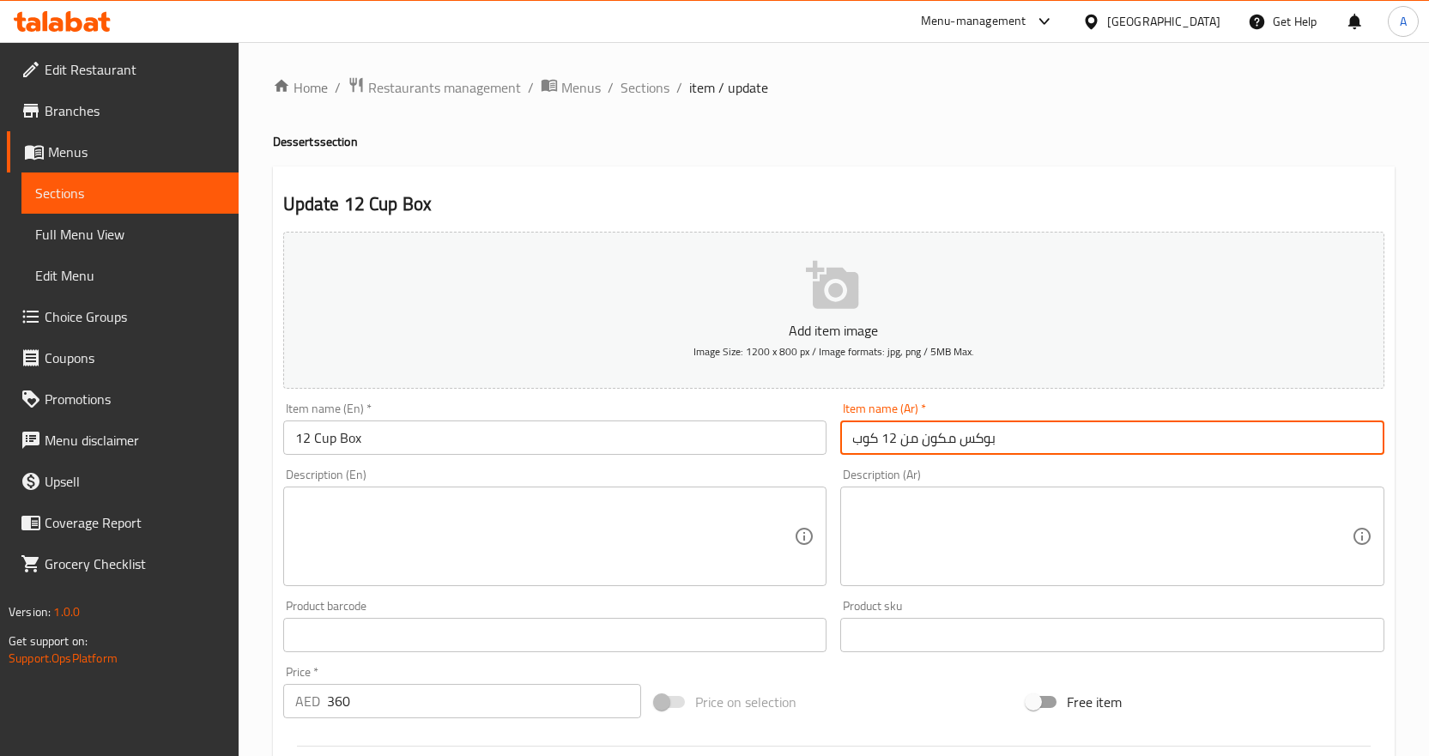
click at [933, 436] on input "بوكس مكون من 12 كوب" at bounding box center [1112, 438] width 544 height 34
click at [904, 444] on input "بوكس من 12 كوب" at bounding box center [1112, 438] width 544 height 34
click at [910, 437] on input "بوكس من12 كوب" at bounding box center [1112, 438] width 544 height 34
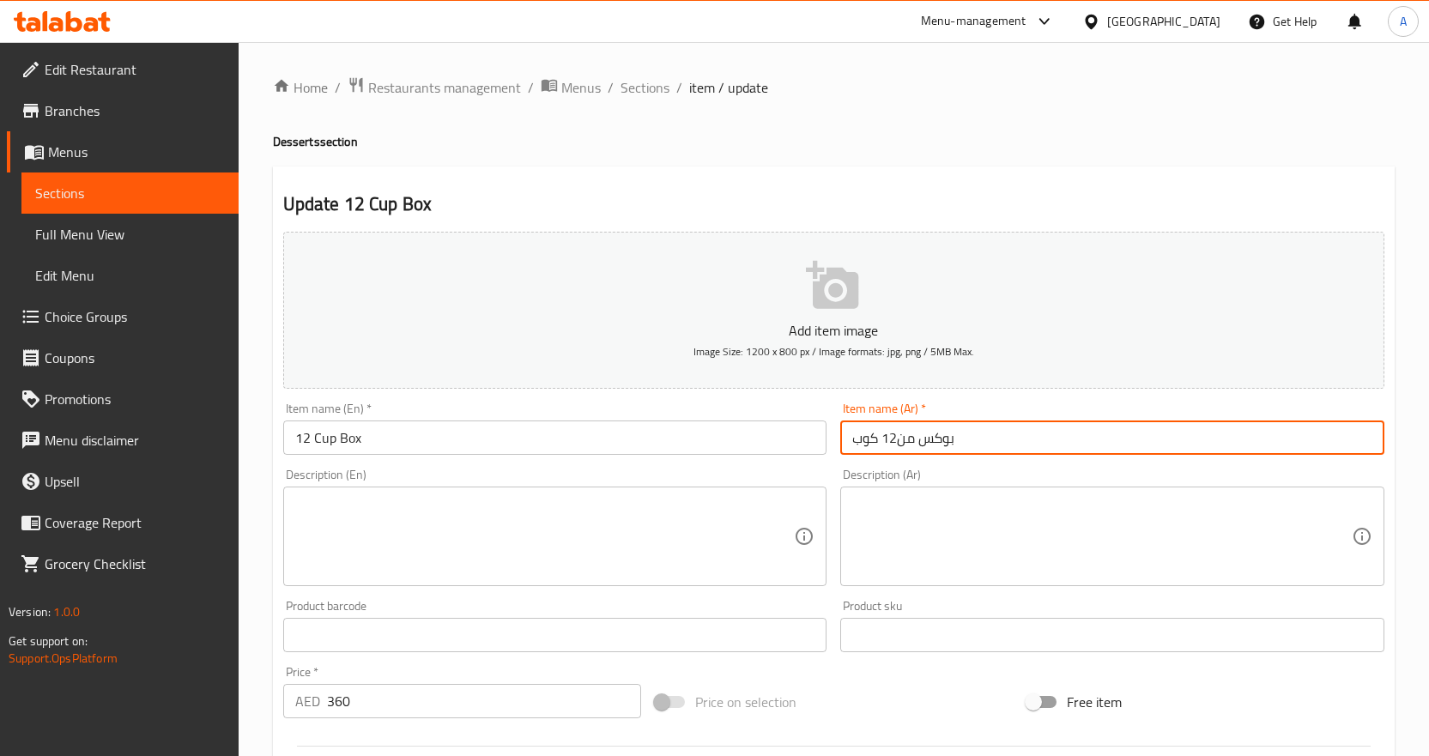
click at [907, 438] on input "بوكس من12 كوب" at bounding box center [1112, 438] width 544 height 34
type input "بوكس 12كوب"
click at [805, 397] on div "Item name (En)   * 12 Cup Box Item name (En) *" at bounding box center [555, 429] width 558 height 66
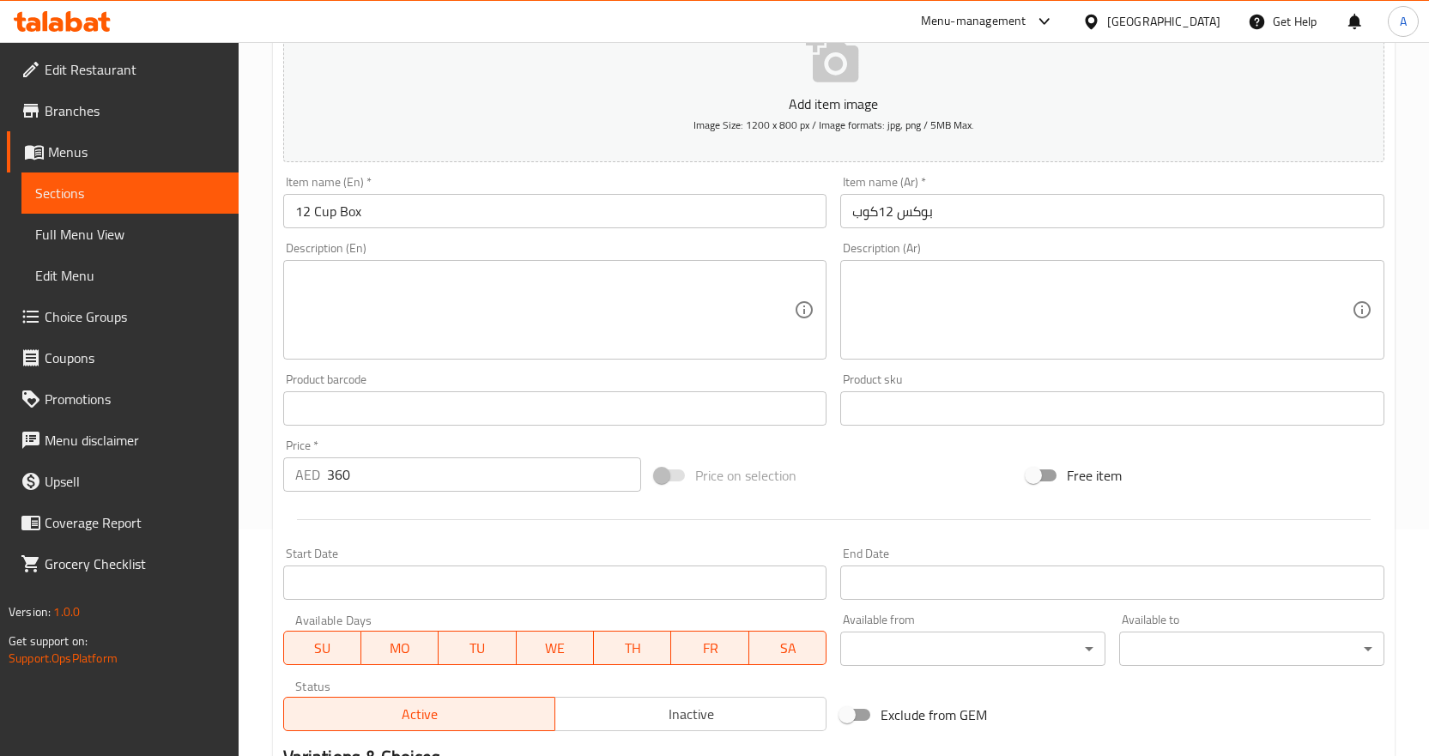
scroll to position [443, 0]
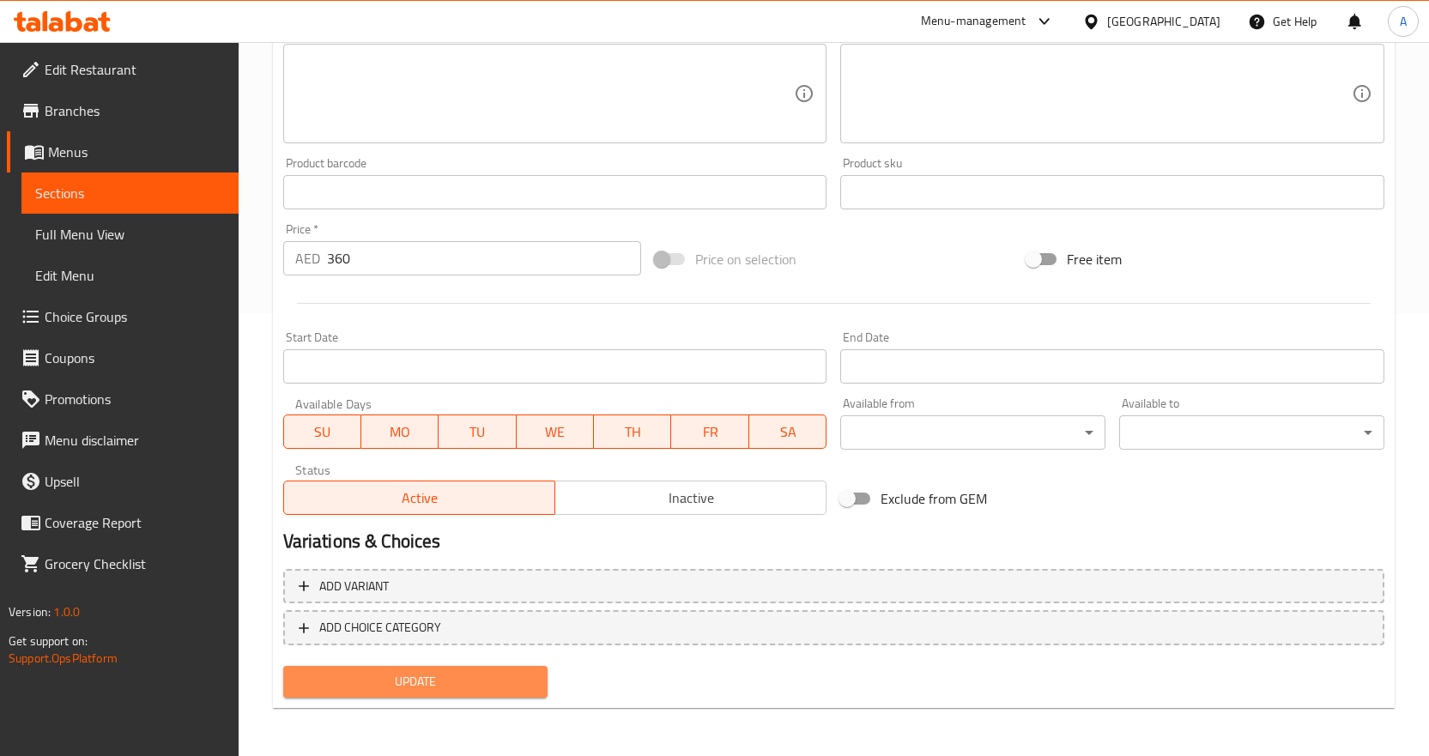
click at [523, 670] on button "Update" at bounding box center [415, 682] width 265 height 32
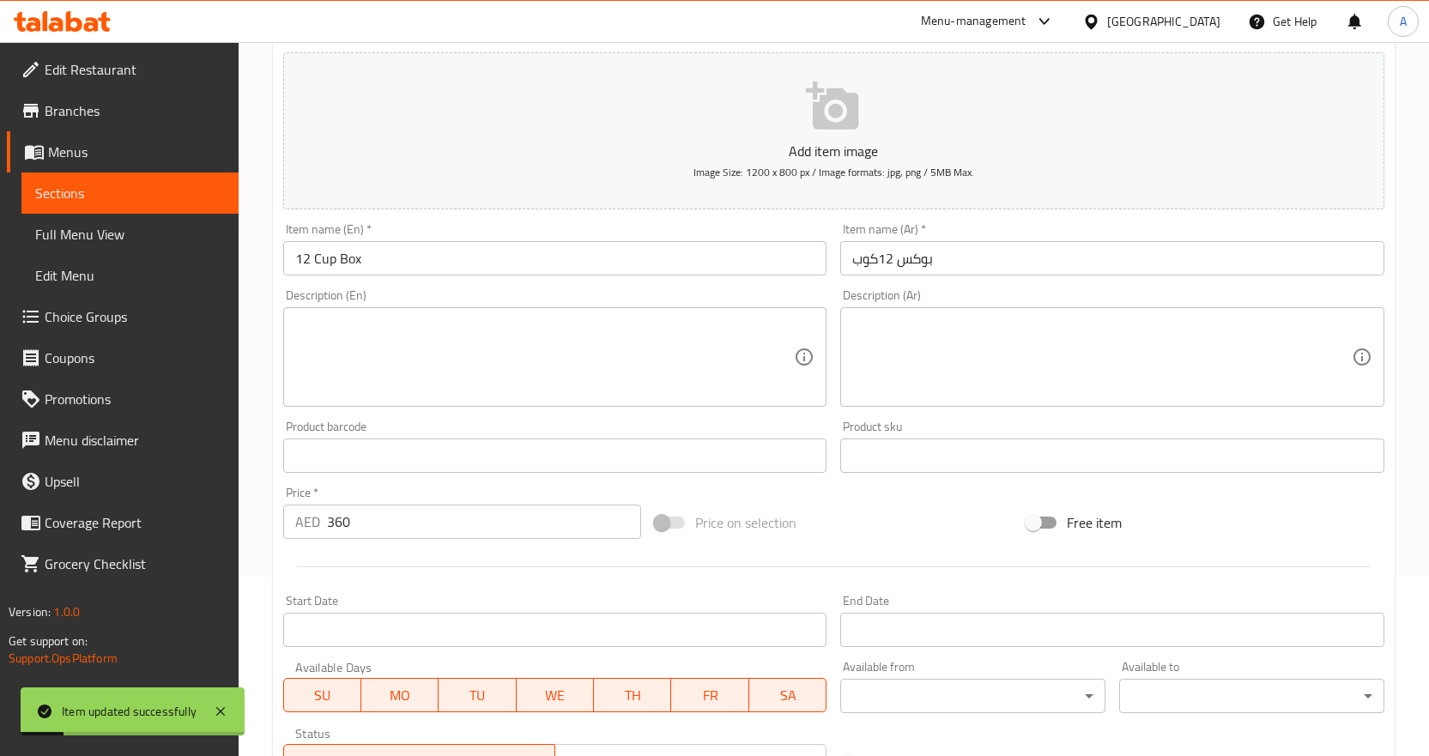
scroll to position [0, 0]
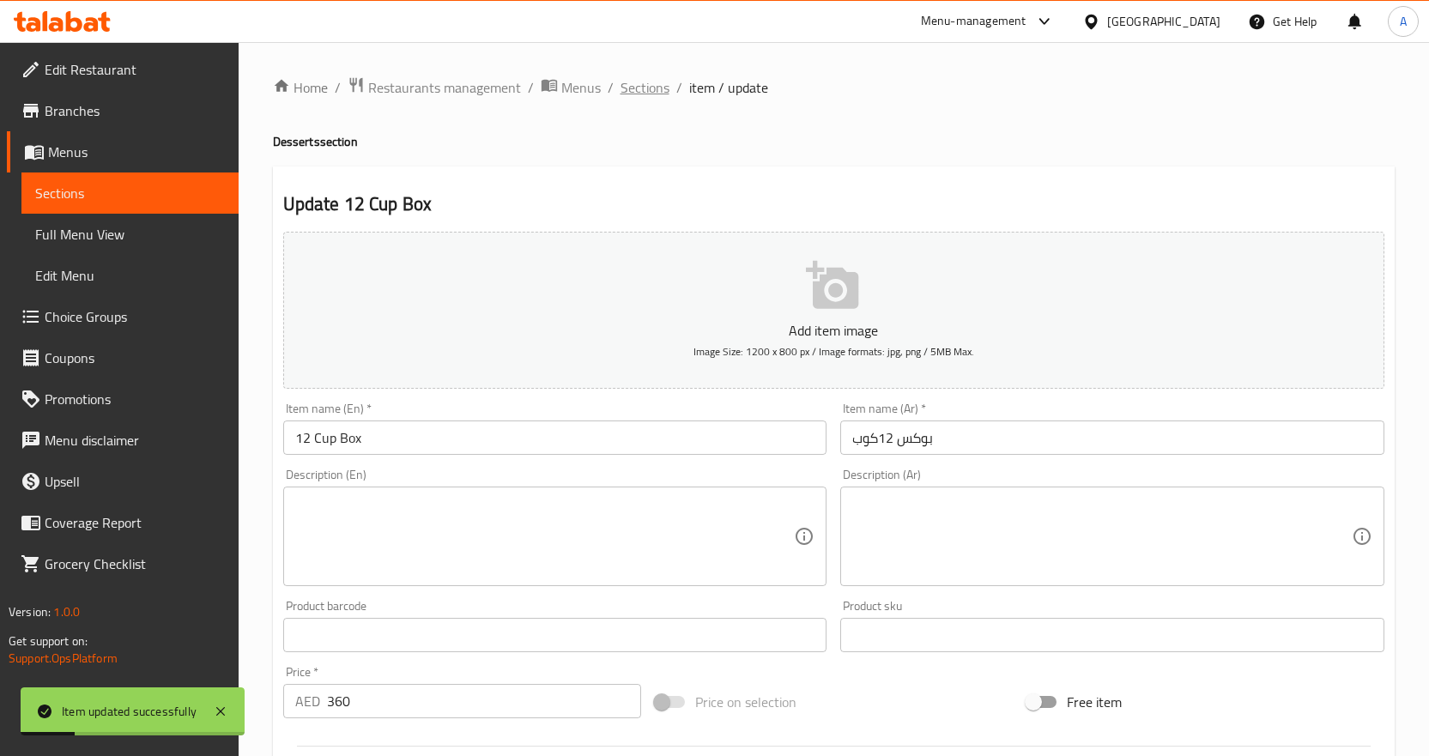
click at [665, 87] on span "Sections" at bounding box center [645, 87] width 49 height 21
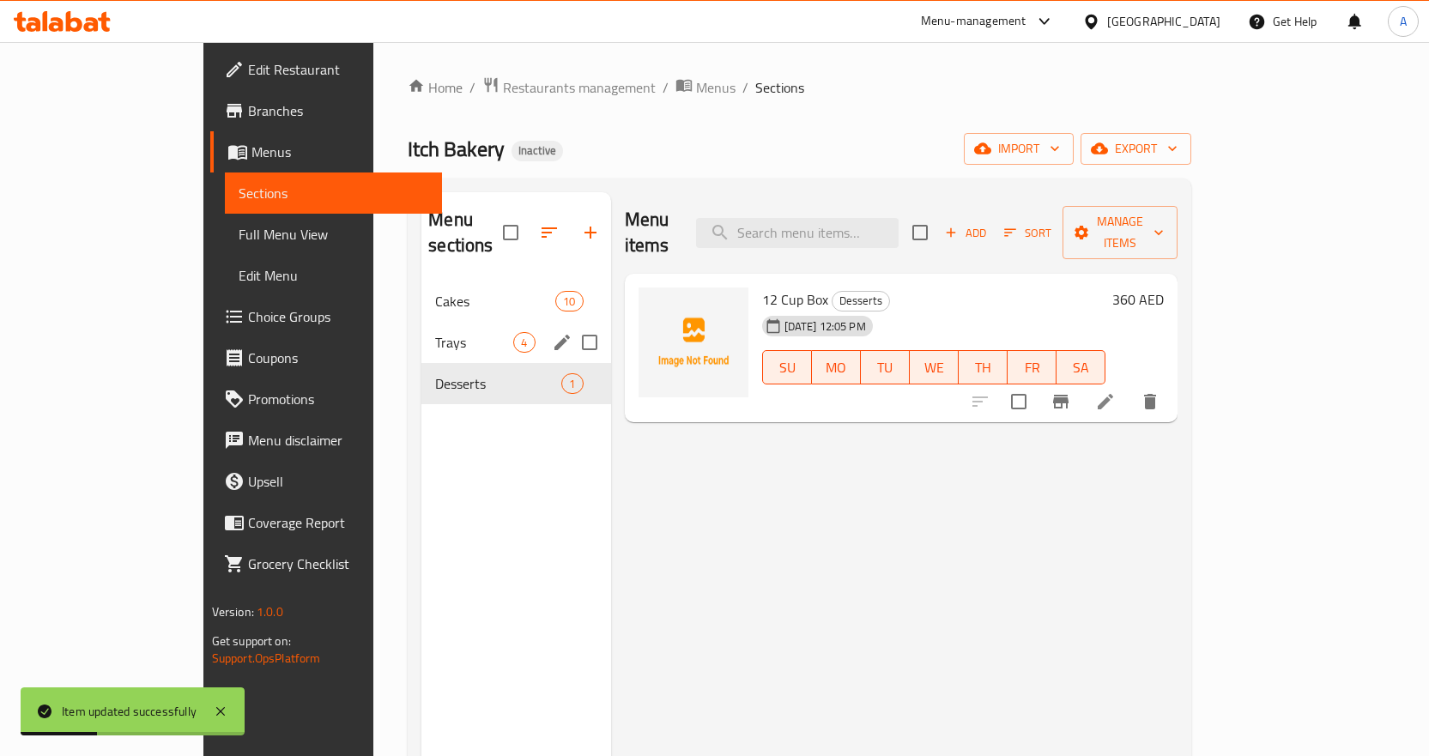
click at [435, 332] on span "Trays" at bounding box center [474, 342] width 78 height 21
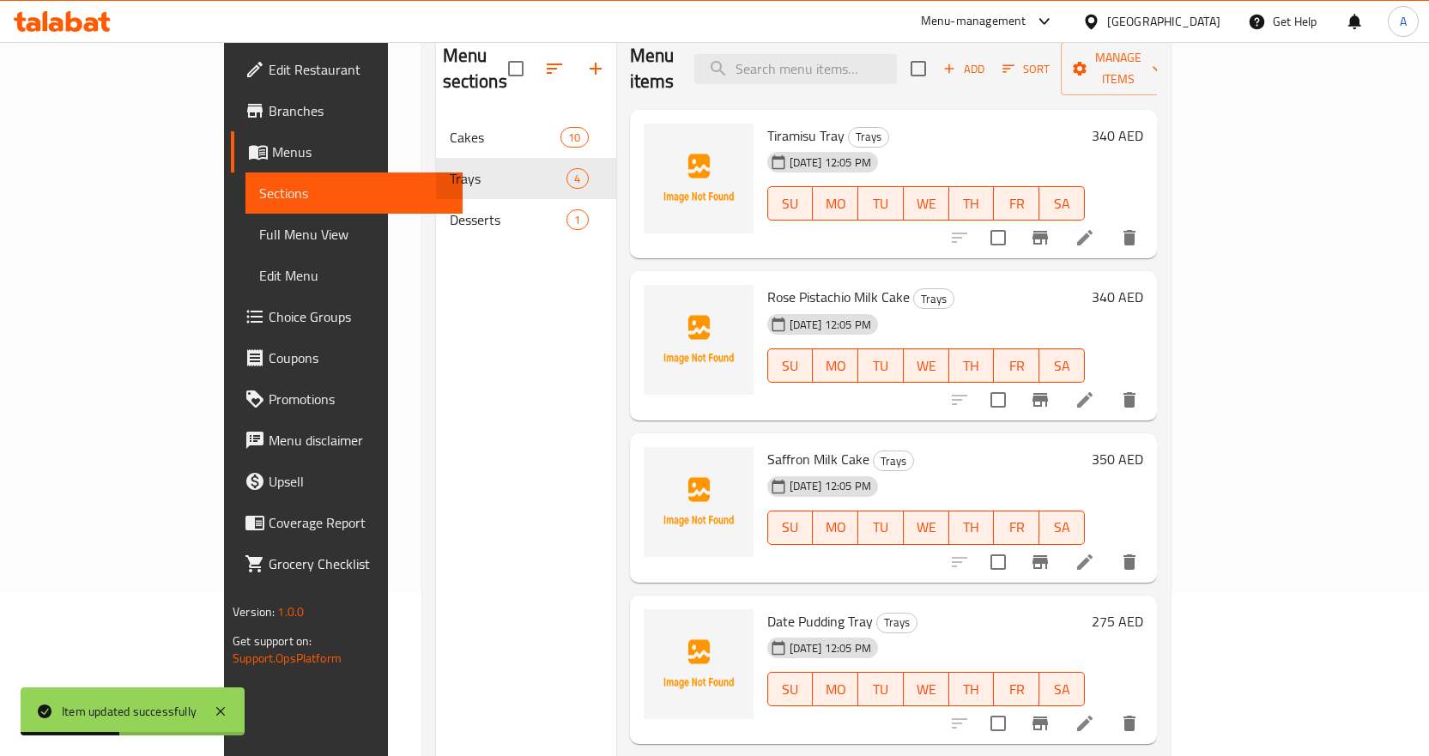
scroll to position [240, 0]
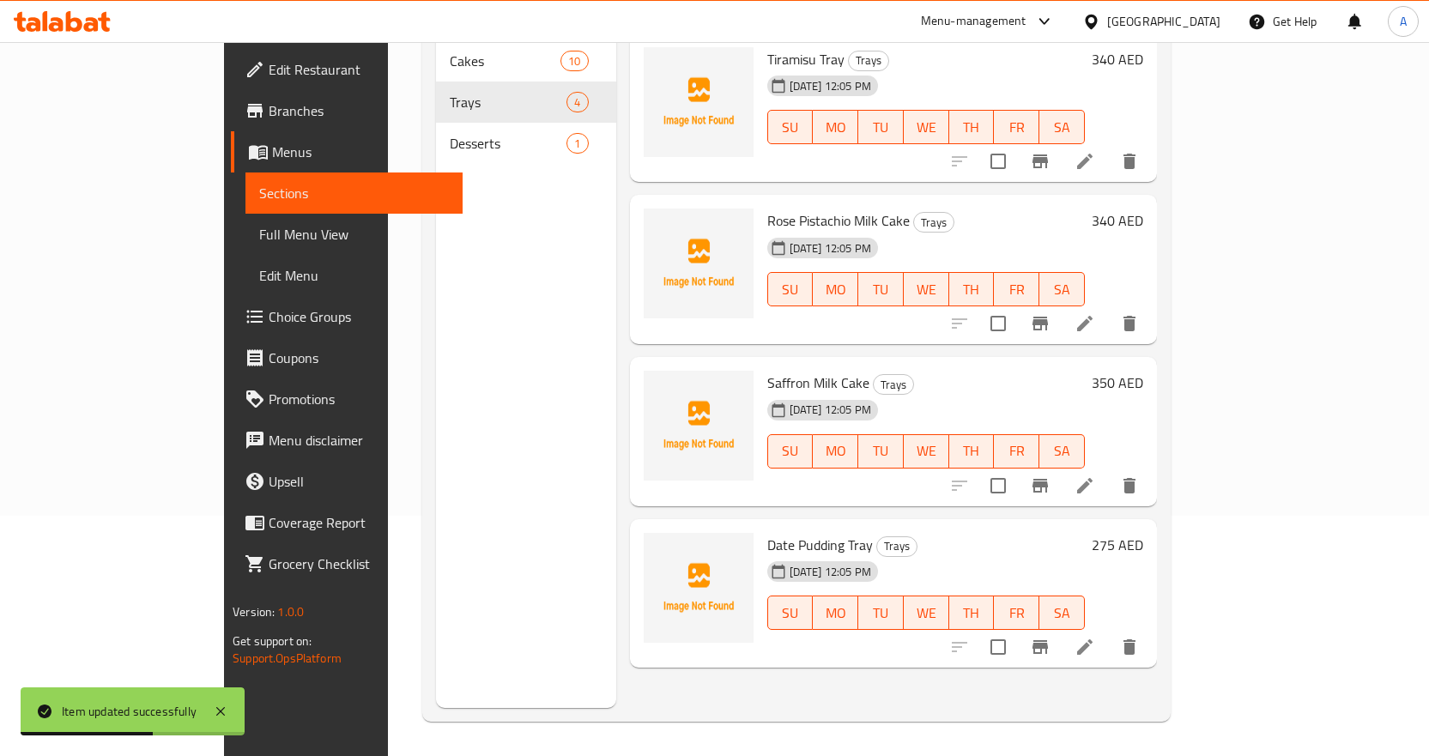
click at [1095, 637] on icon at bounding box center [1085, 647] width 21 height 21
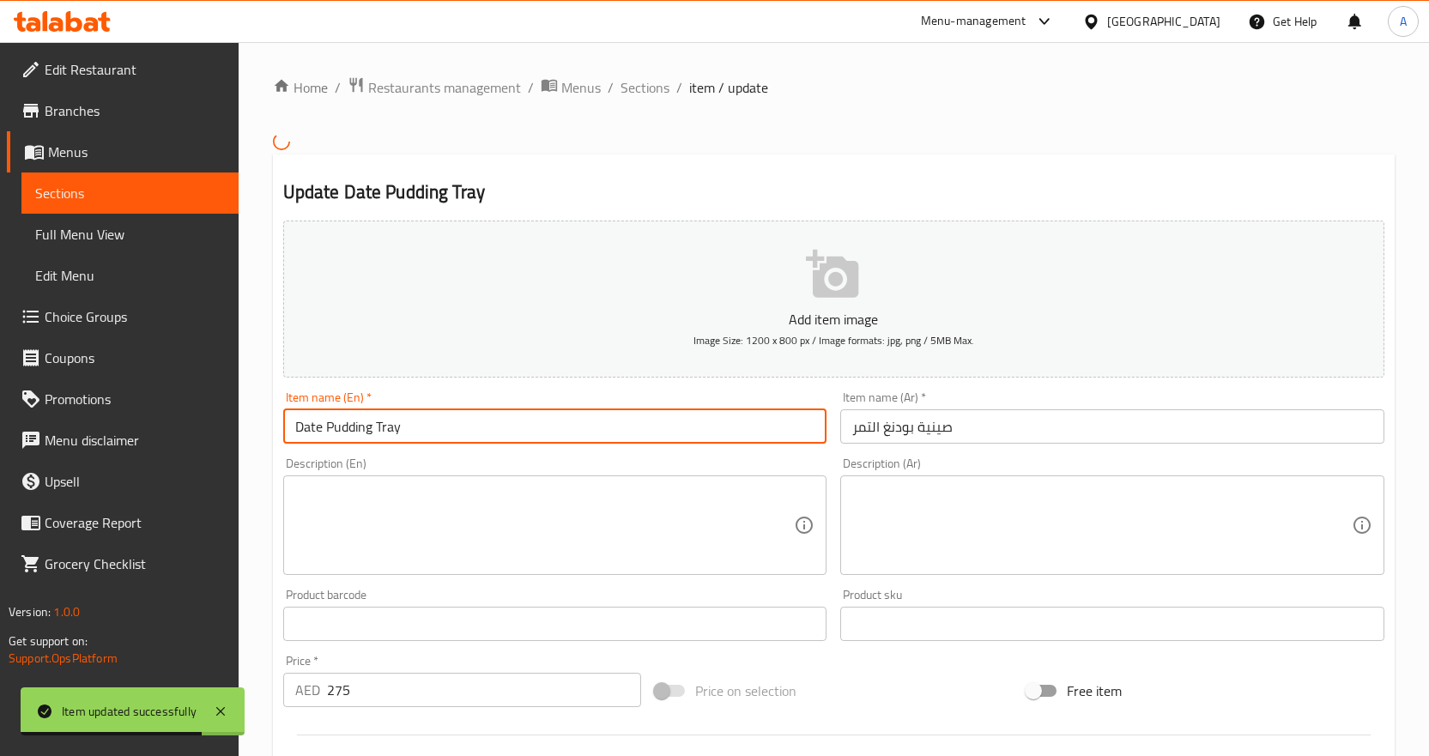
click at [337, 426] on input "Date Pudding Tray" at bounding box center [555, 426] width 544 height 34
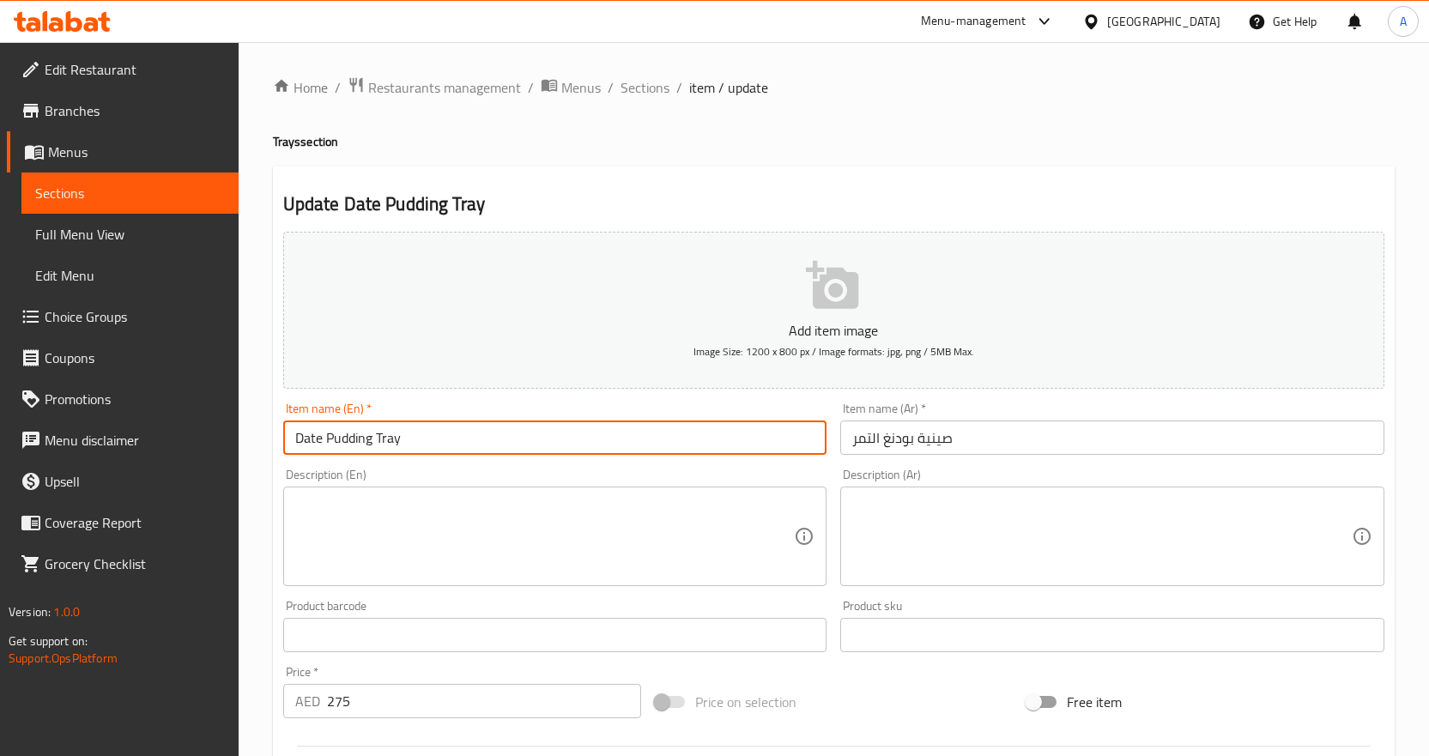
click at [891, 436] on input "صينية بودنغ التمر" at bounding box center [1112, 438] width 544 height 34
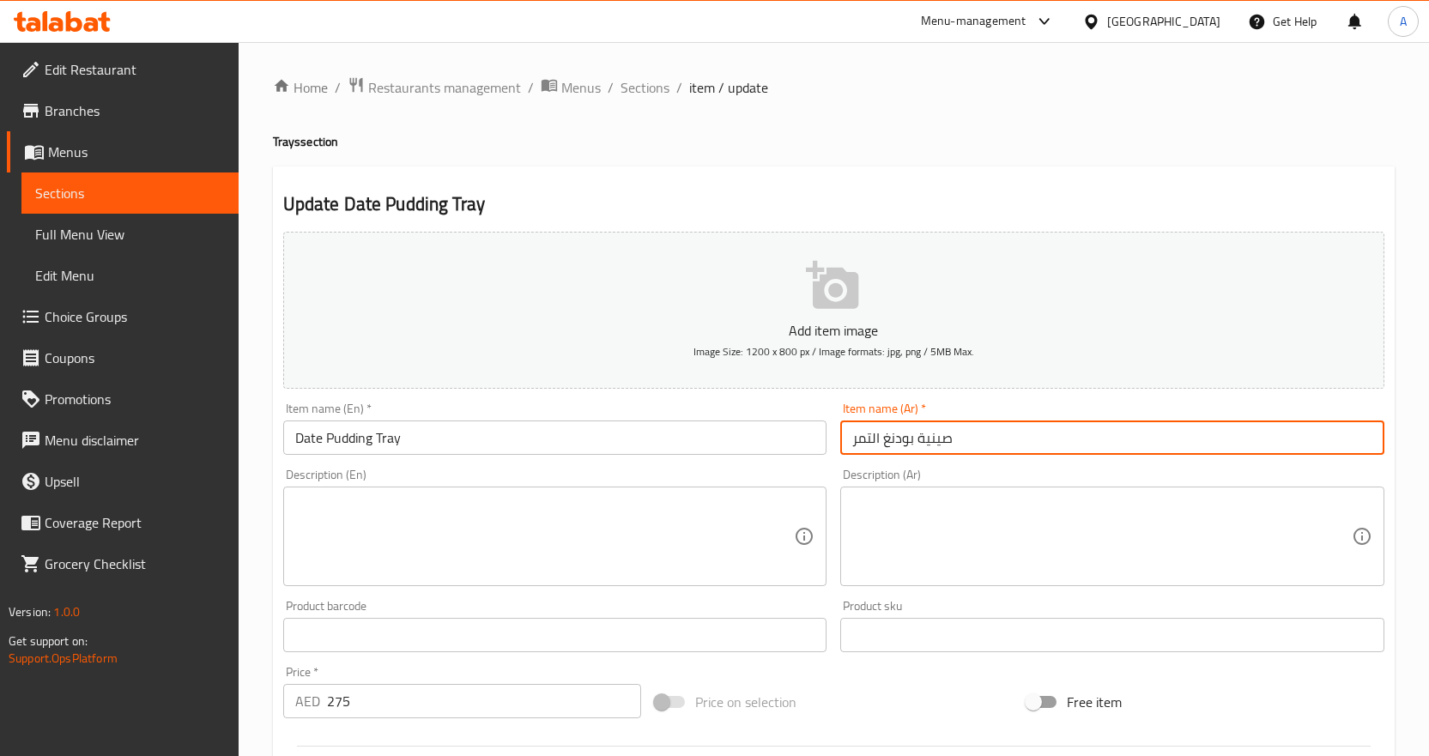
click at [901, 435] on input "صينية بودنغ التمر" at bounding box center [1112, 438] width 544 height 34
paste input "text"
type input "صينية بودنج التمر"
click at [779, 475] on div "Description (En) Description (En)" at bounding box center [555, 528] width 544 height 118
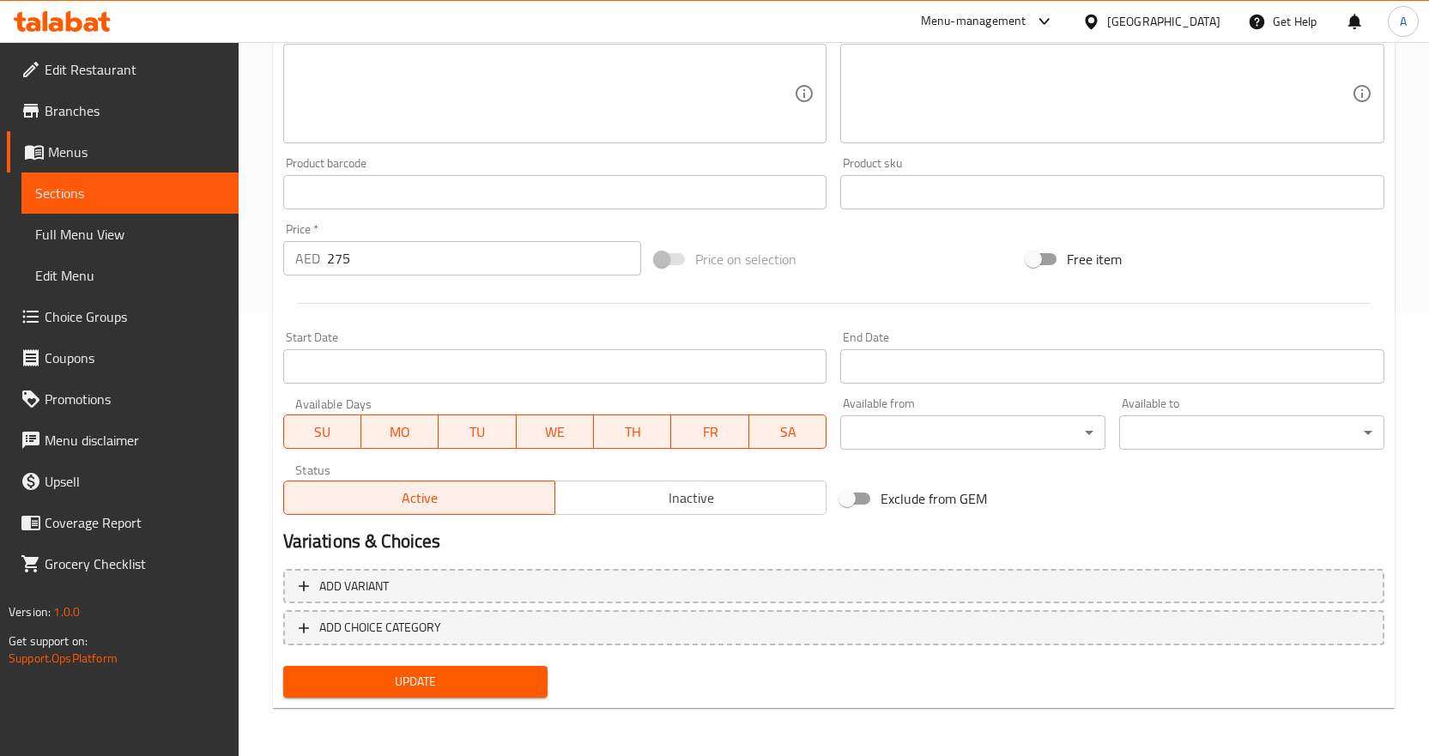
scroll to position [14, 0]
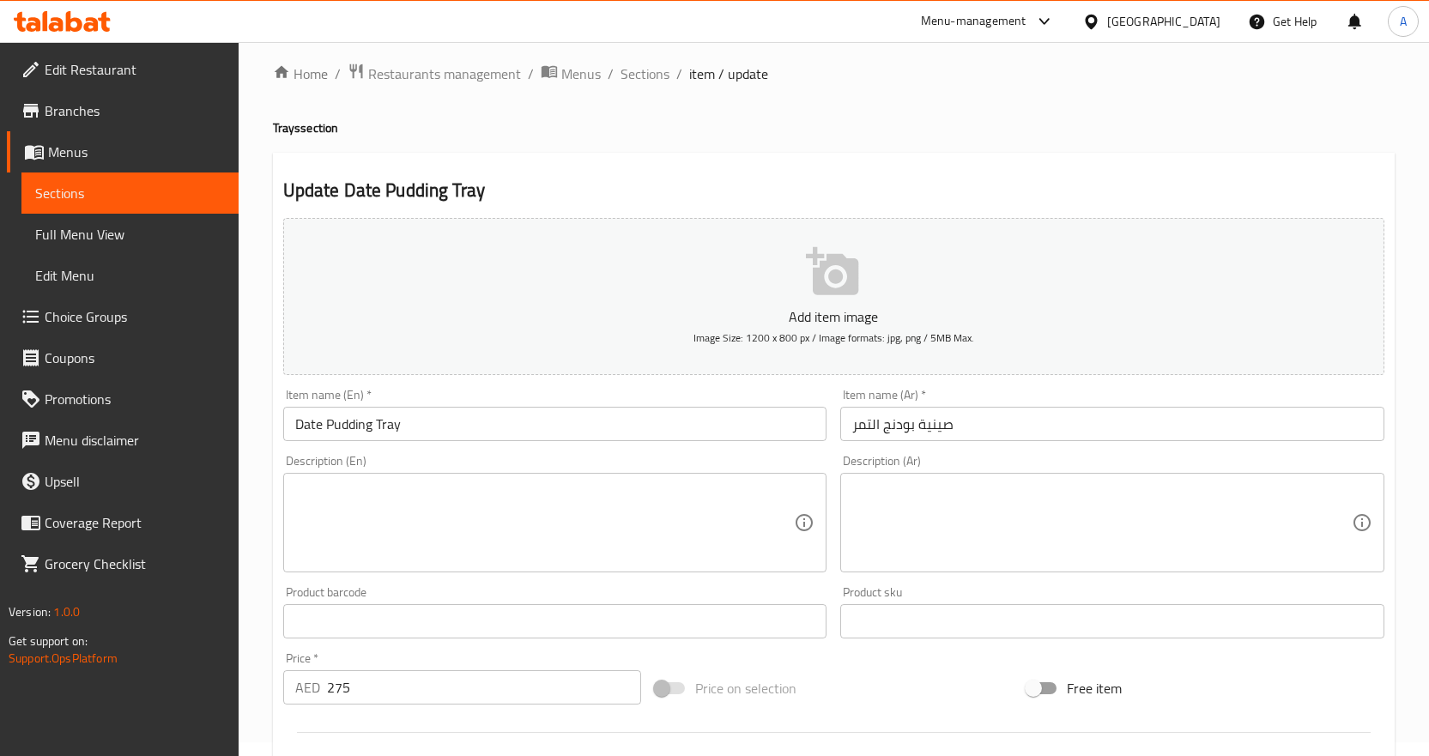
click at [895, 425] on input "صينية بودنج التمر" at bounding box center [1112, 424] width 544 height 34
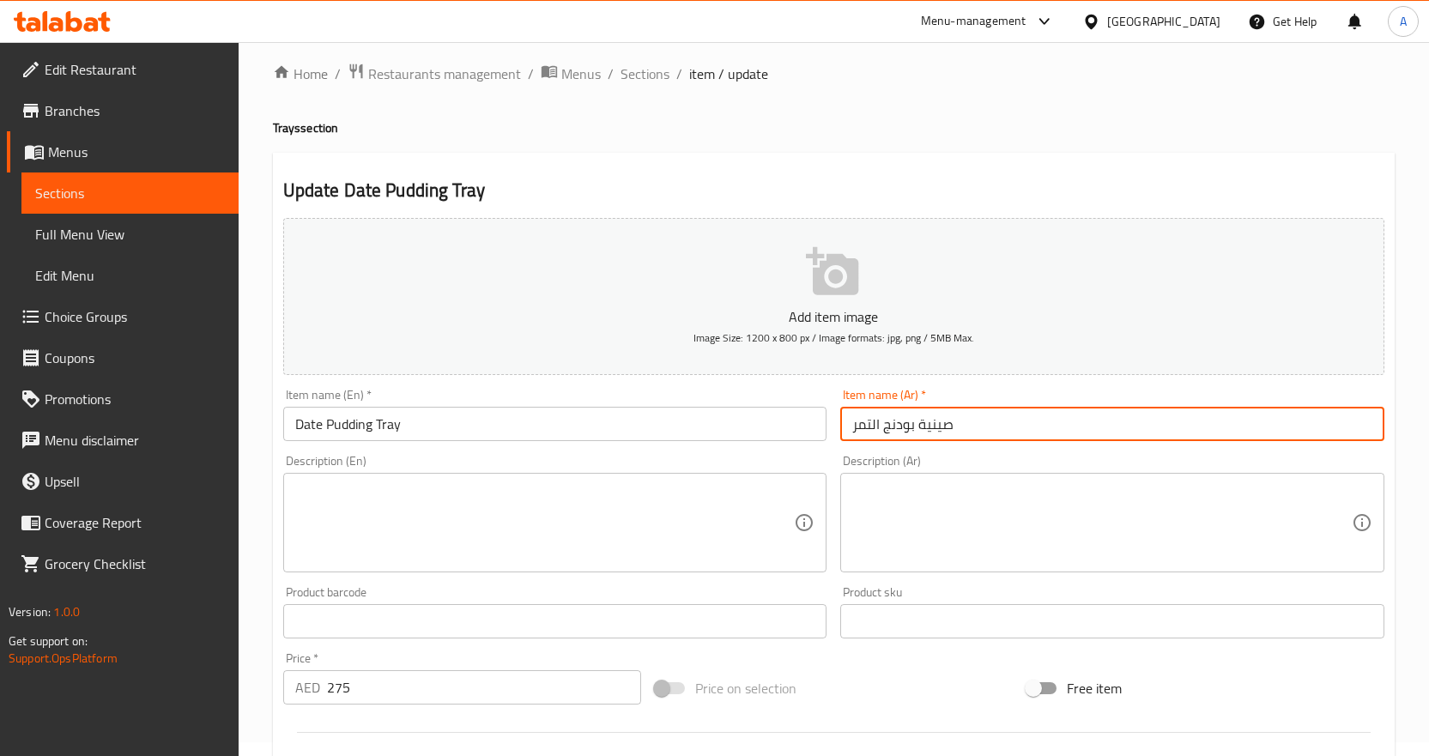
click at [899, 425] on input "صينية بودنج التمر" at bounding box center [1112, 424] width 544 height 34
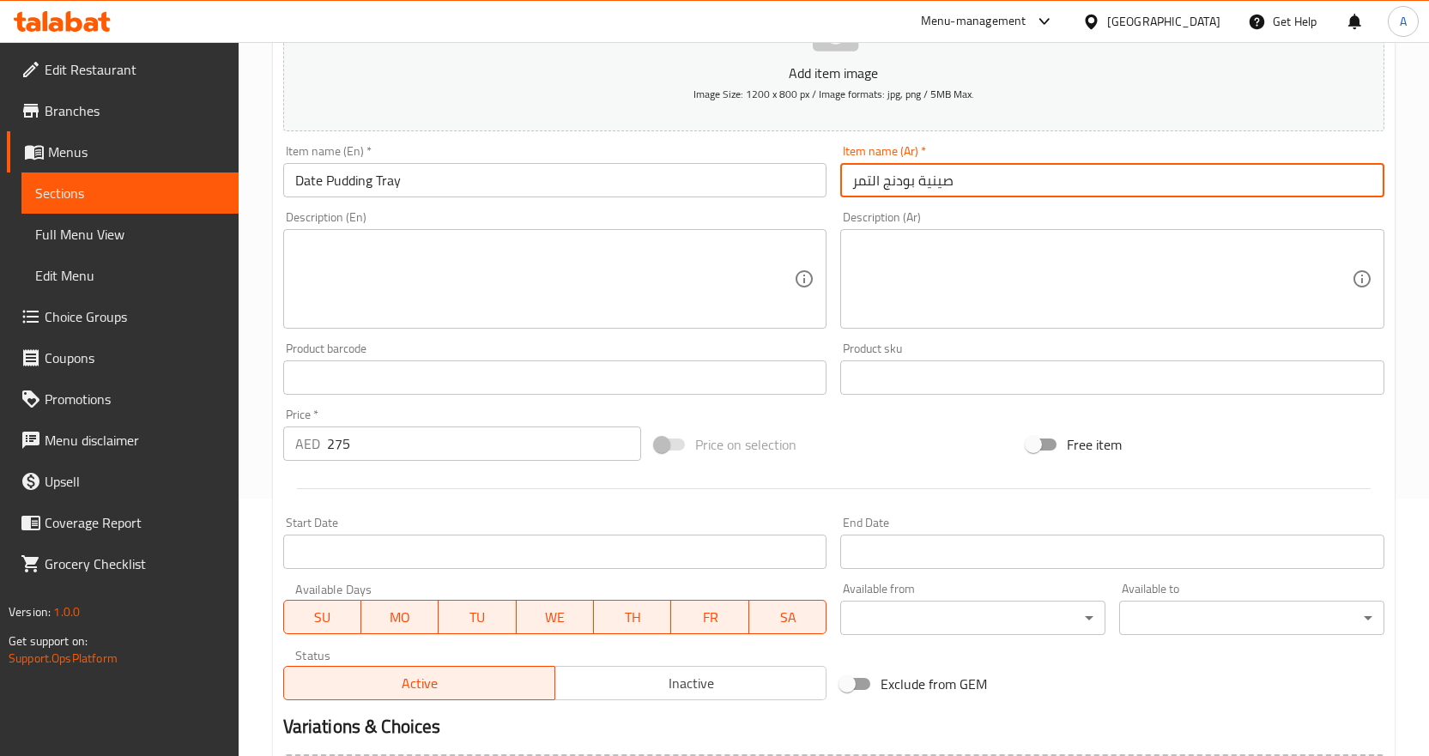
scroll to position [443, 0]
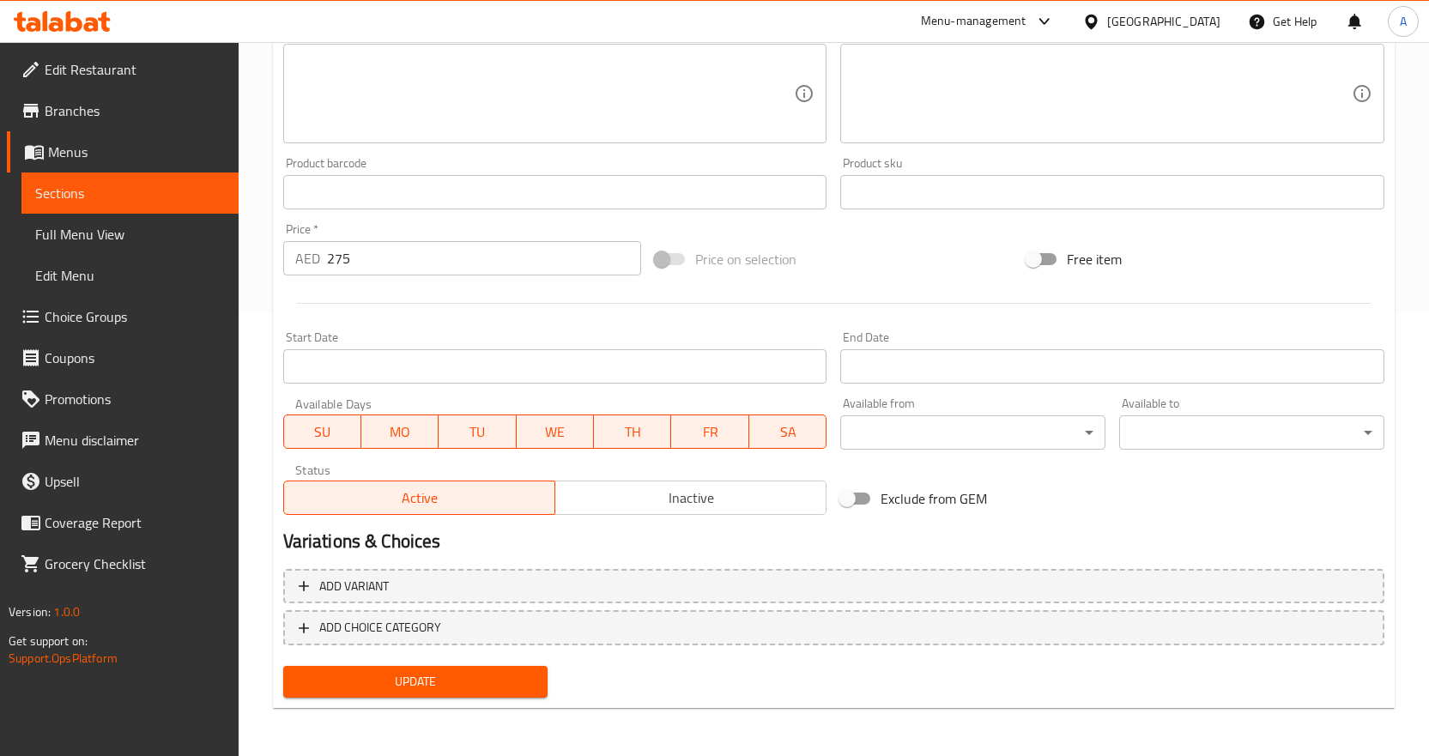
click at [529, 679] on span "Update" at bounding box center [416, 681] width 238 height 21
click at [106, 230] on span "Full Menu View" at bounding box center [130, 234] width 190 height 21
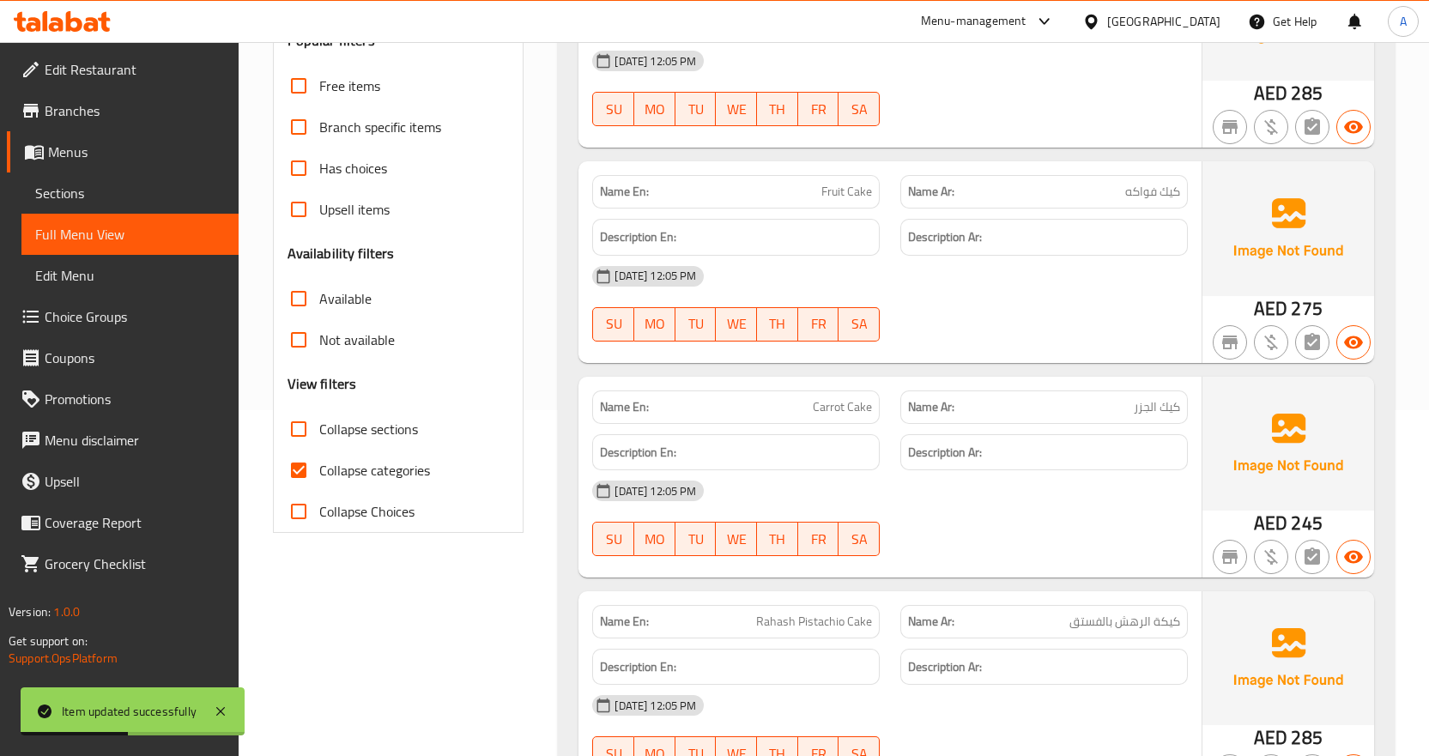
scroll to position [357, 0]
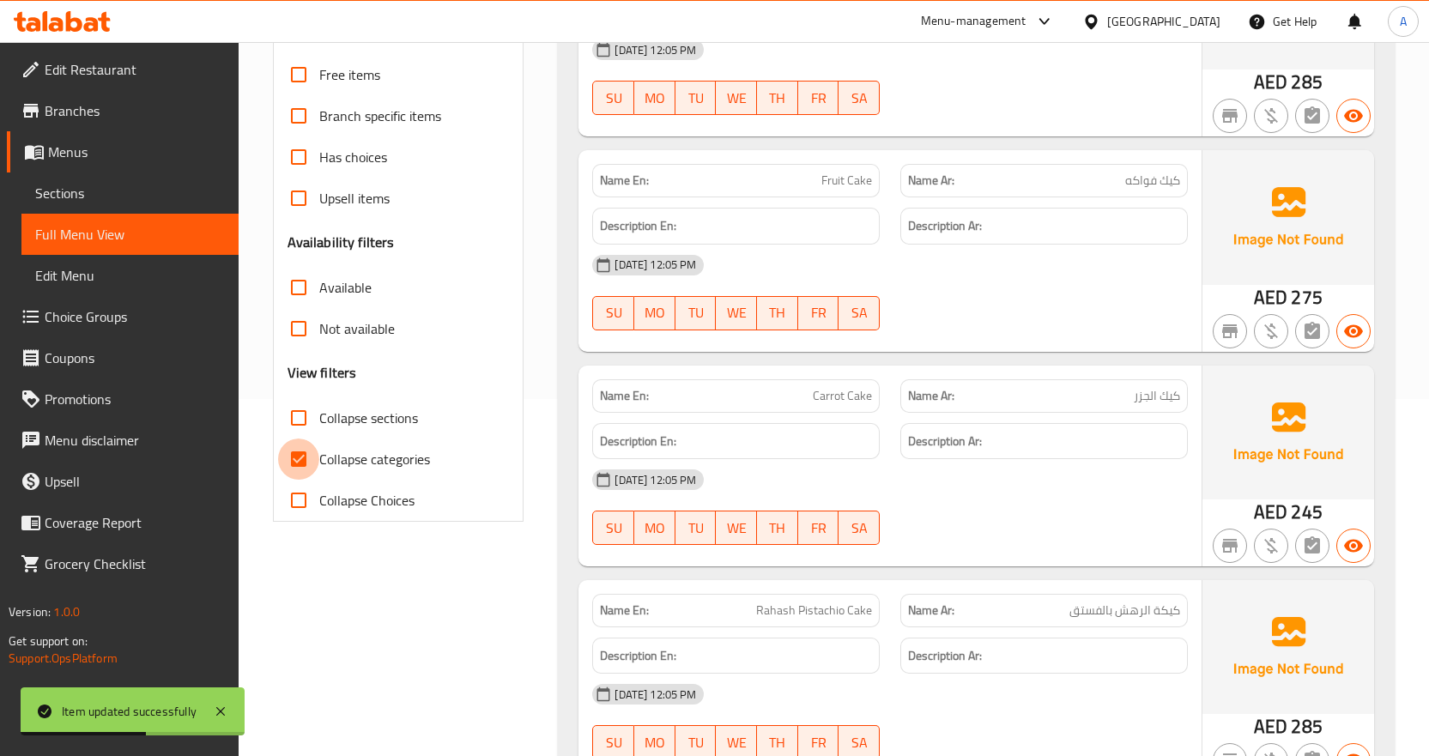
click at [297, 456] on input "Collapse categories" at bounding box center [298, 459] width 41 height 41
checkbox input "false"
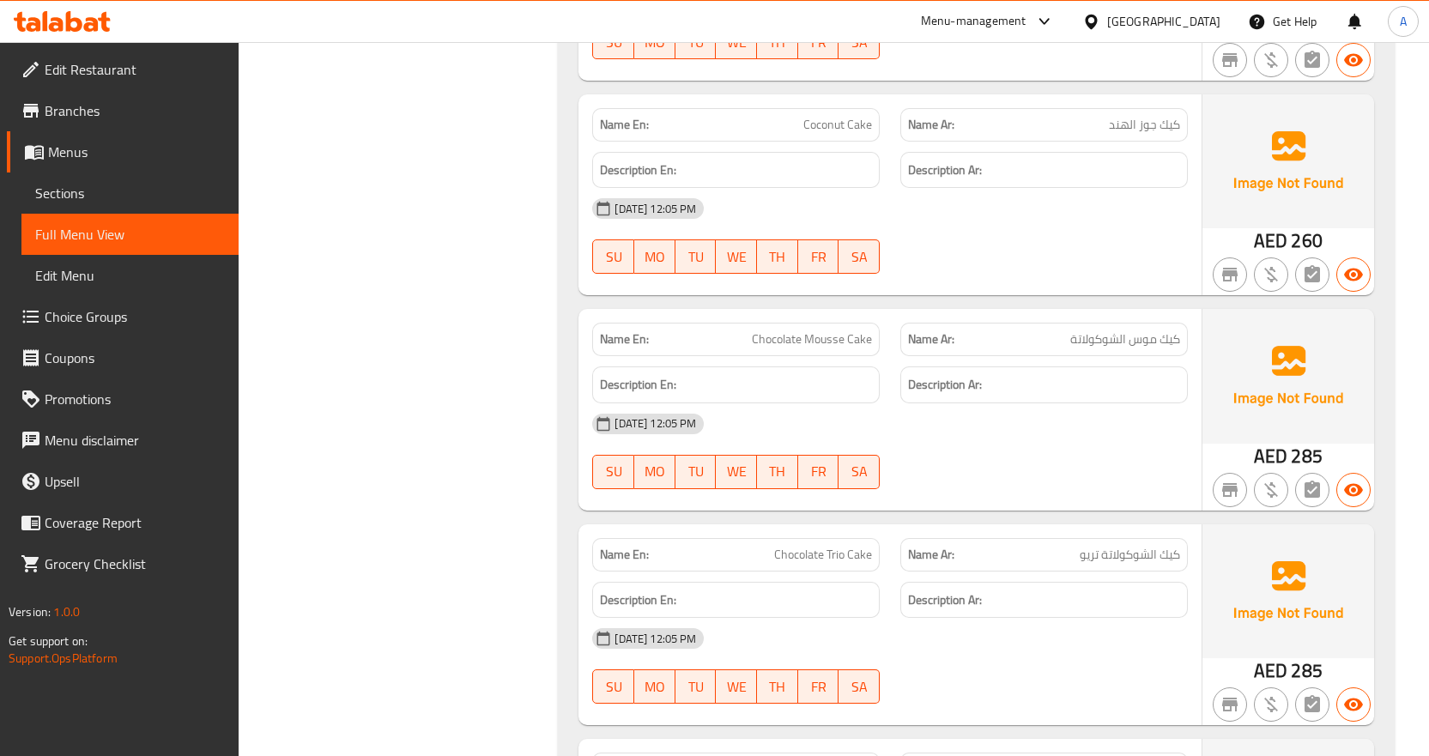
scroll to position [0, 0]
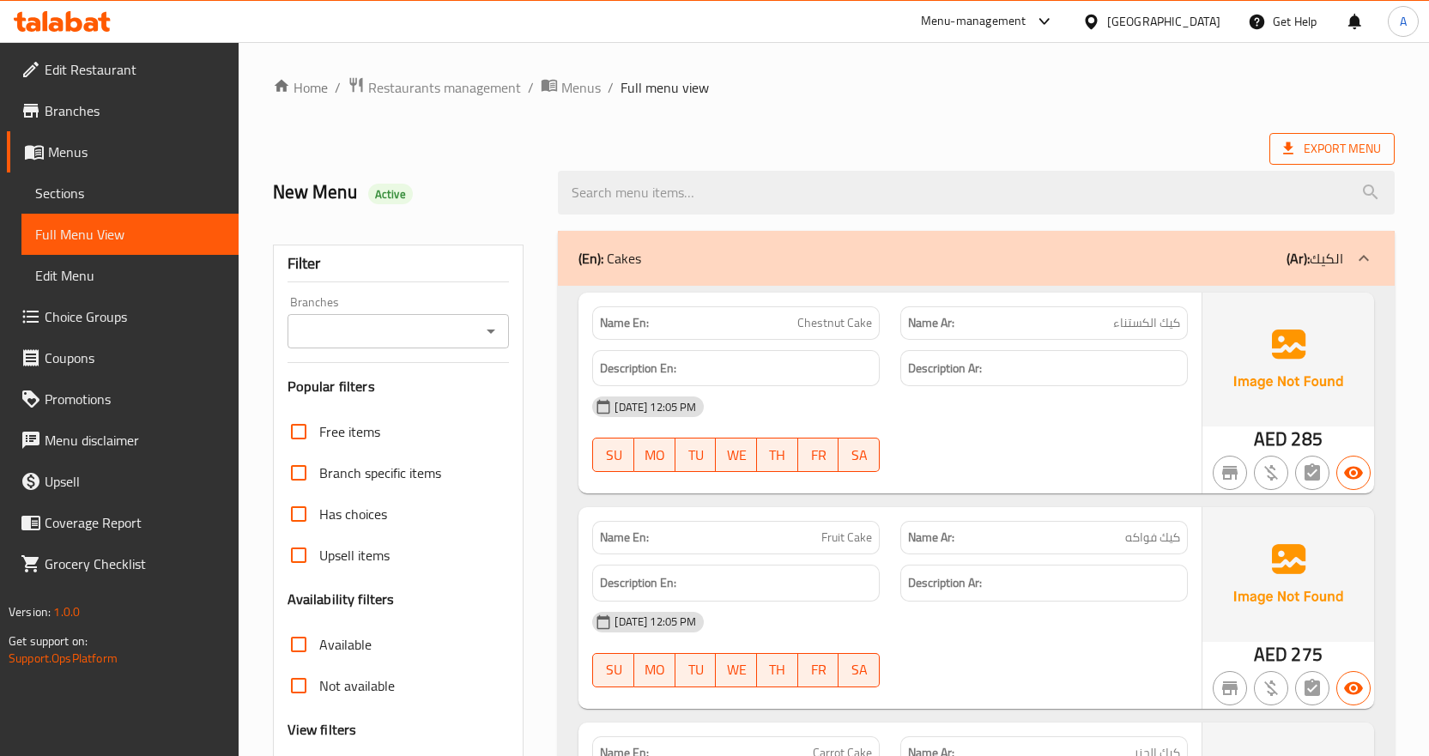
click at [1349, 135] on span "Export Menu" at bounding box center [1332, 149] width 125 height 32
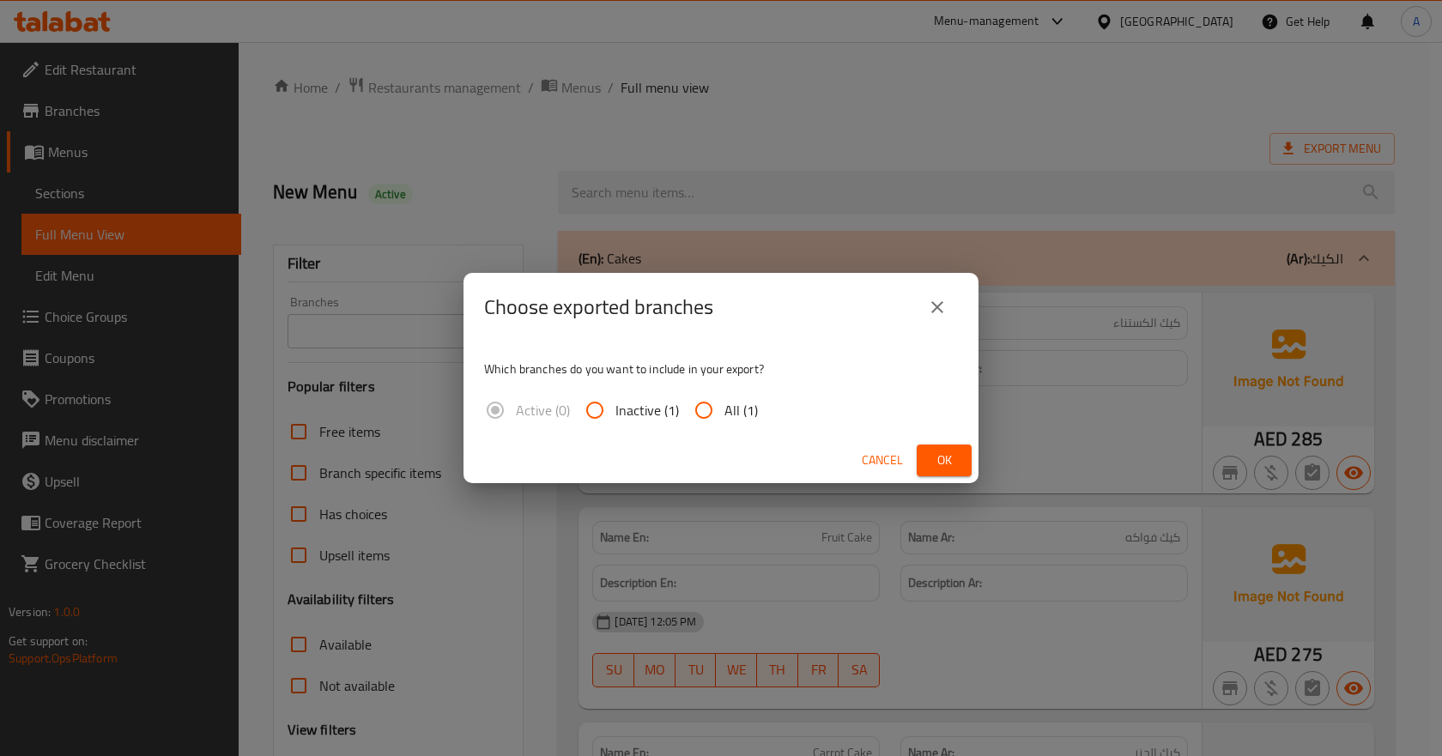
click at [740, 404] on span "All (1)" at bounding box center [740, 410] width 33 height 21
click at [724, 404] on input "All (1)" at bounding box center [703, 410] width 41 height 41
radio input "true"
click at [949, 457] on span "Ok" at bounding box center [944, 460] width 27 height 21
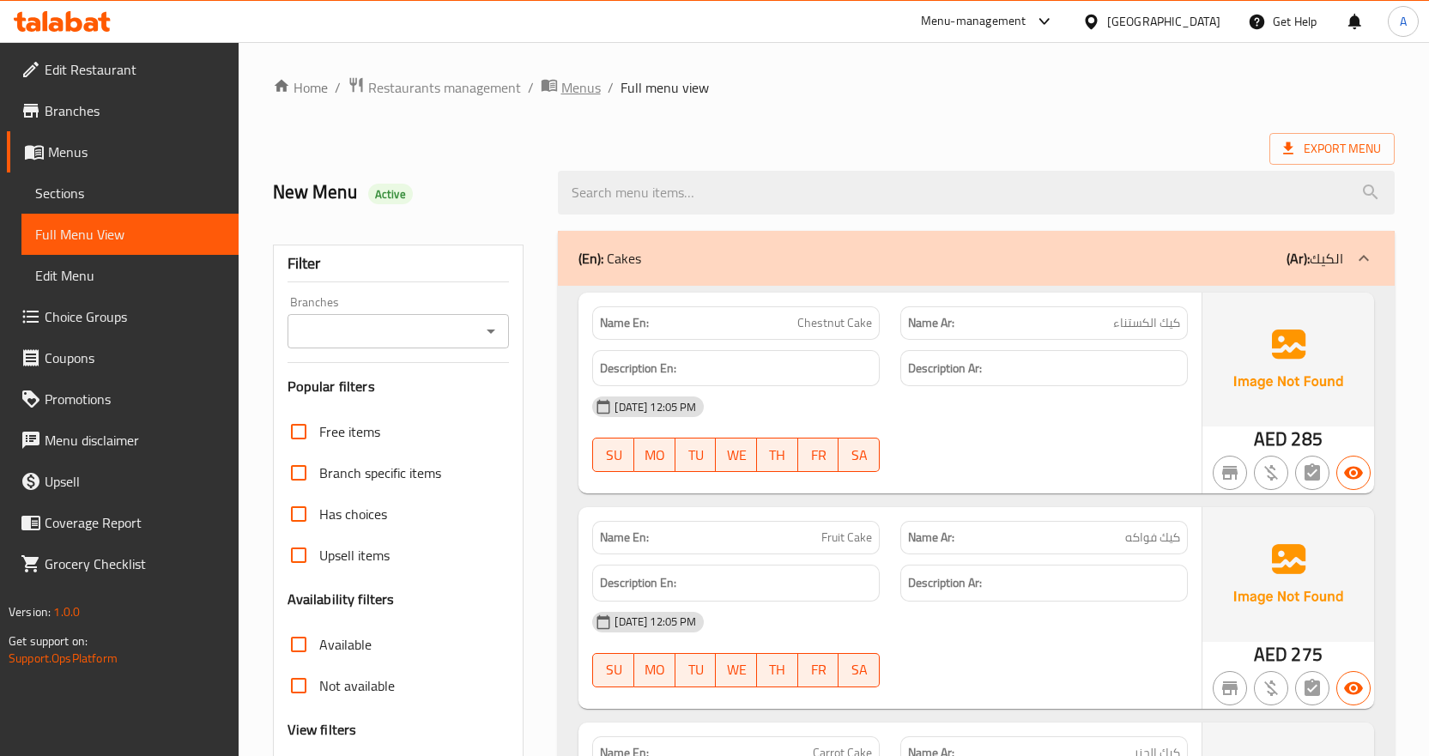
click at [579, 88] on span "Menus" at bounding box center [580, 87] width 39 height 21
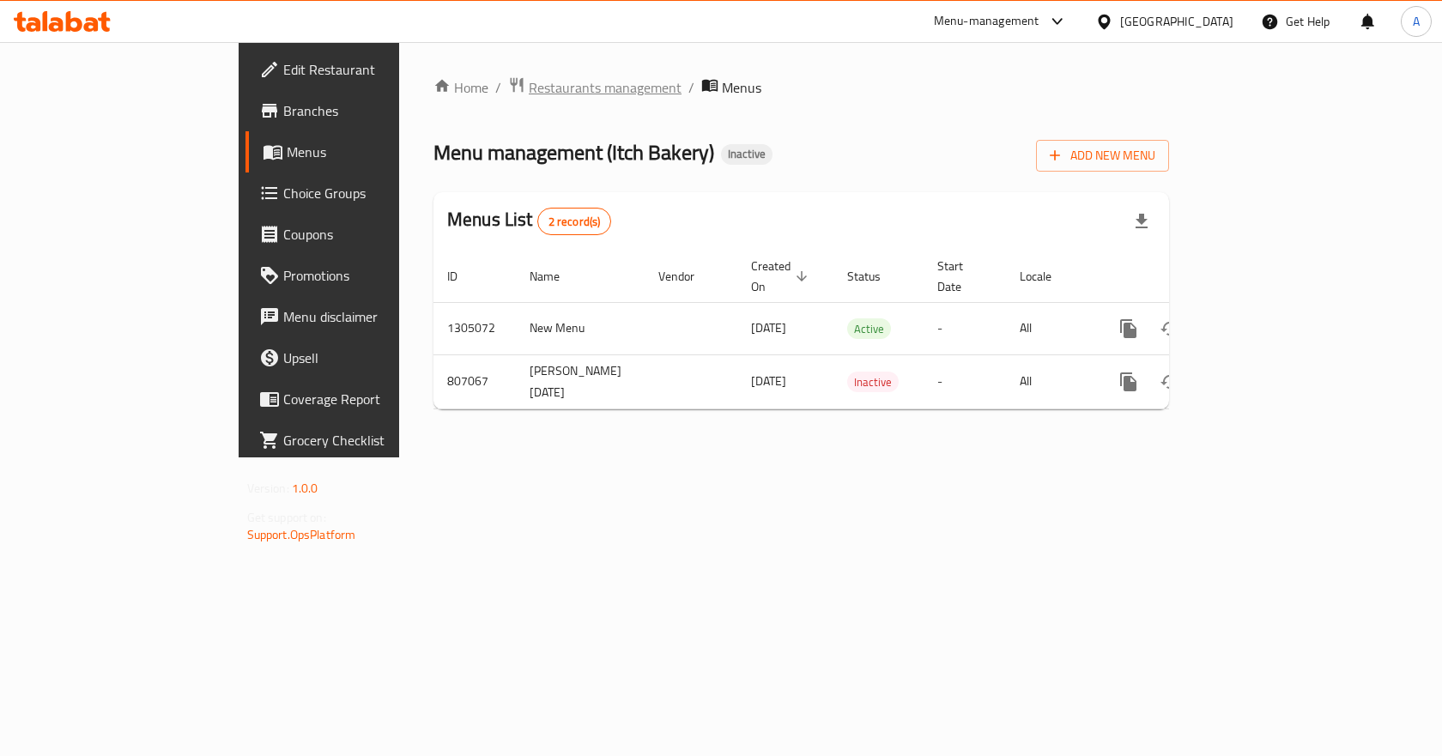
click at [529, 94] on span "Restaurants management" at bounding box center [605, 87] width 153 height 21
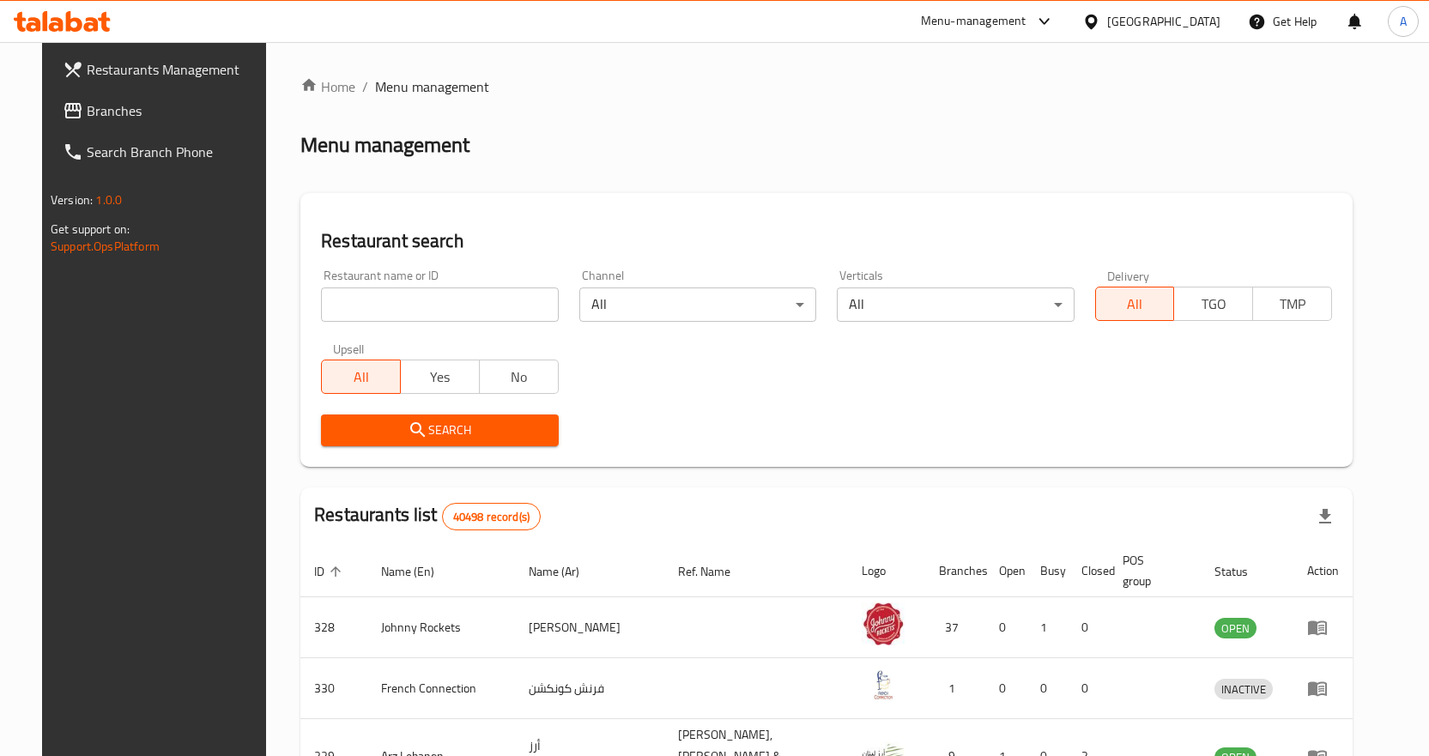
click at [87, 107] on span "Branches" at bounding box center [177, 110] width 180 height 21
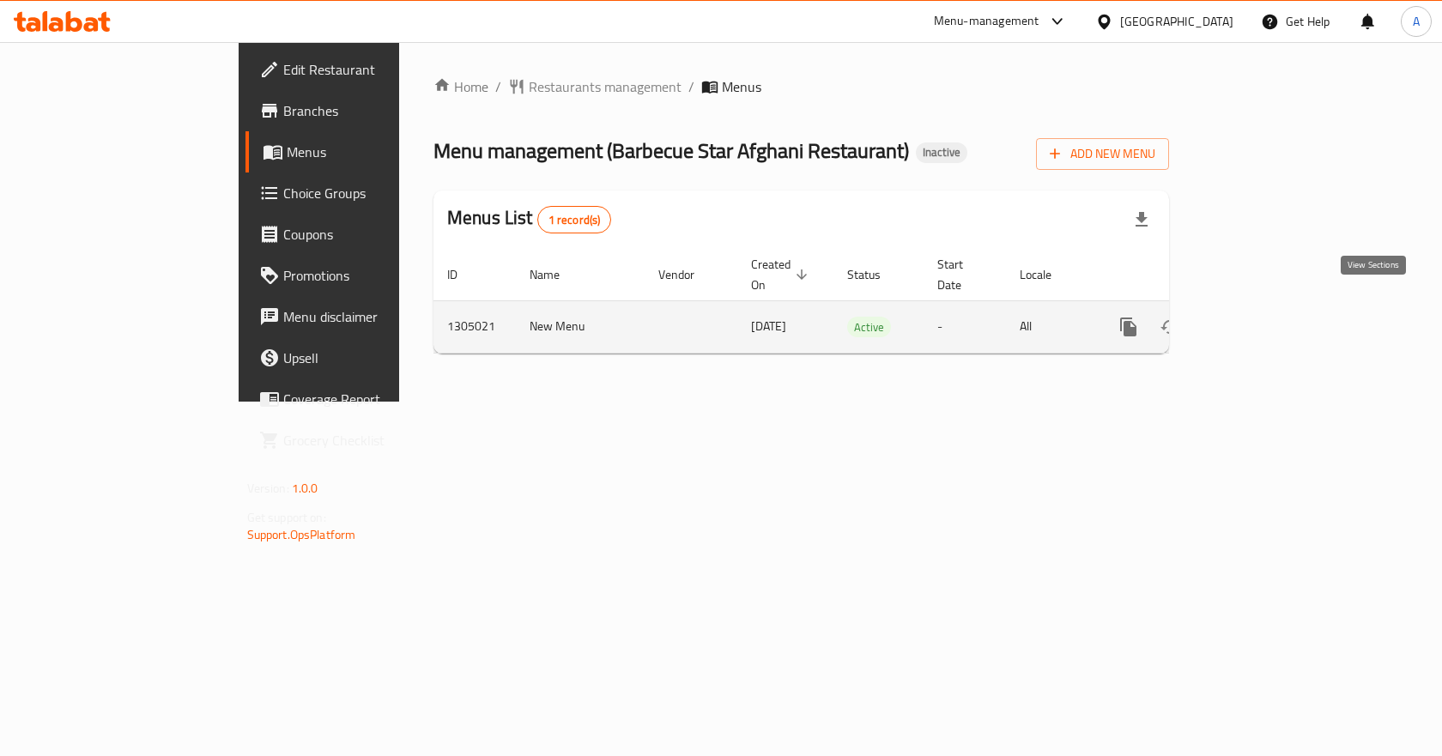
click at [1263, 317] on icon "enhanced table" at bounding box center [1252, 327] width 21 height 21
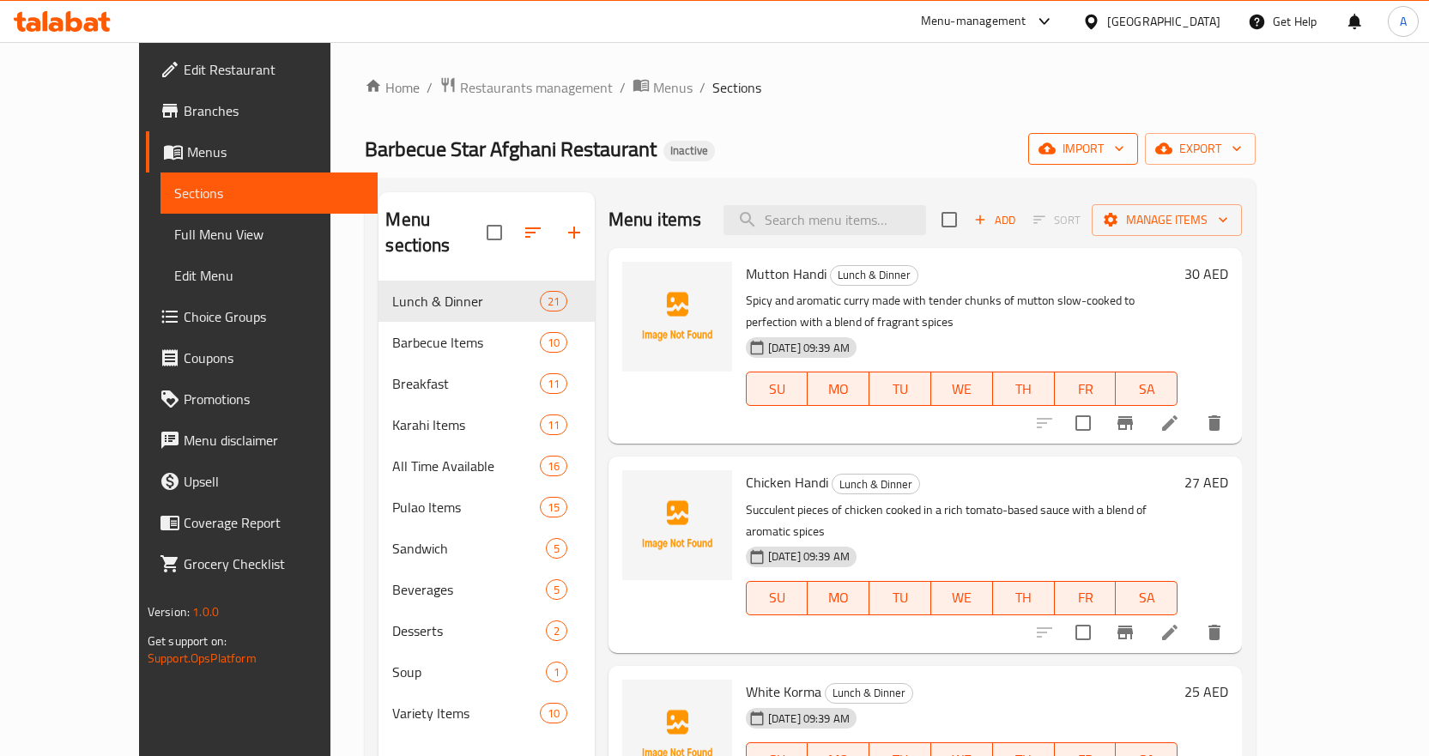
click at [1125, 149] on span "import" at bounding box center [1083, 148] width 82 height 21
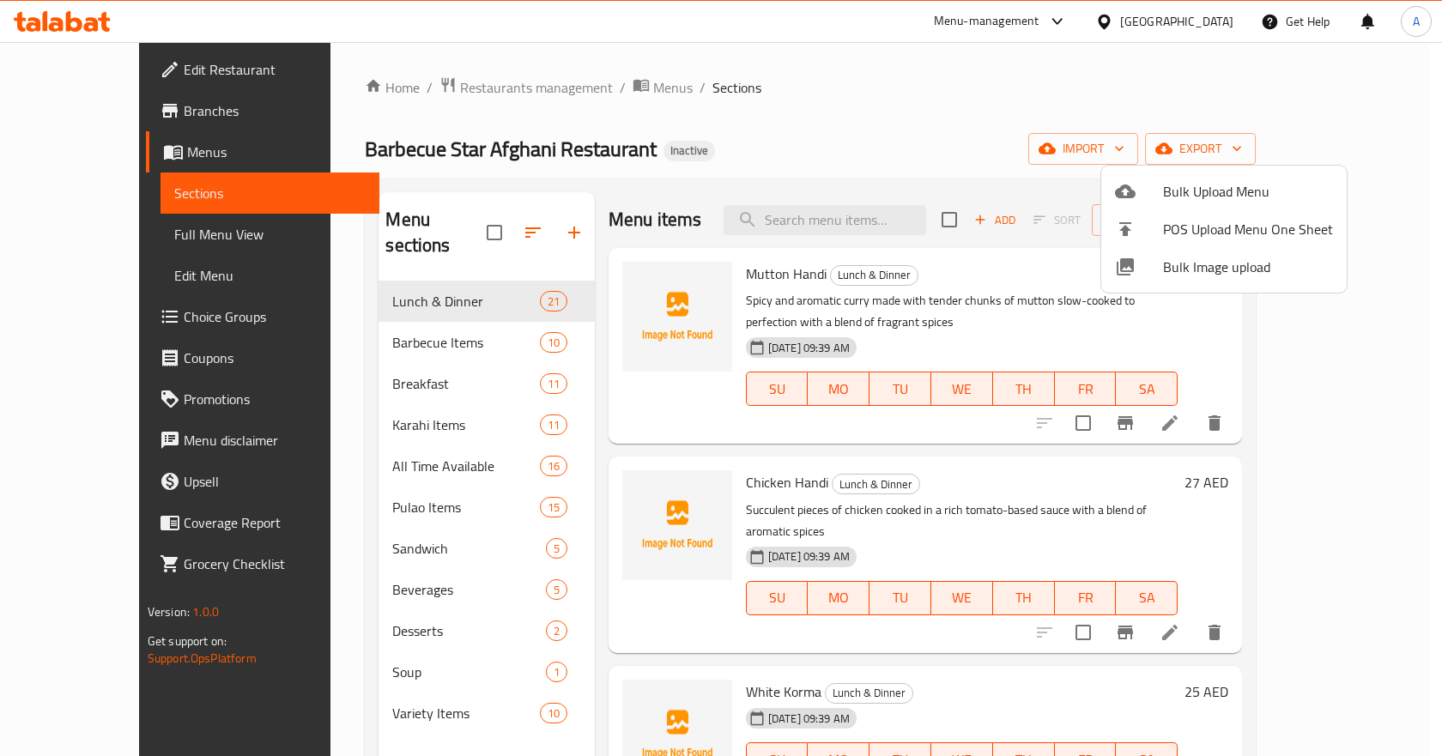
click at [1128, 112] on div at bounding box center [721, 378] width 1442 height 756
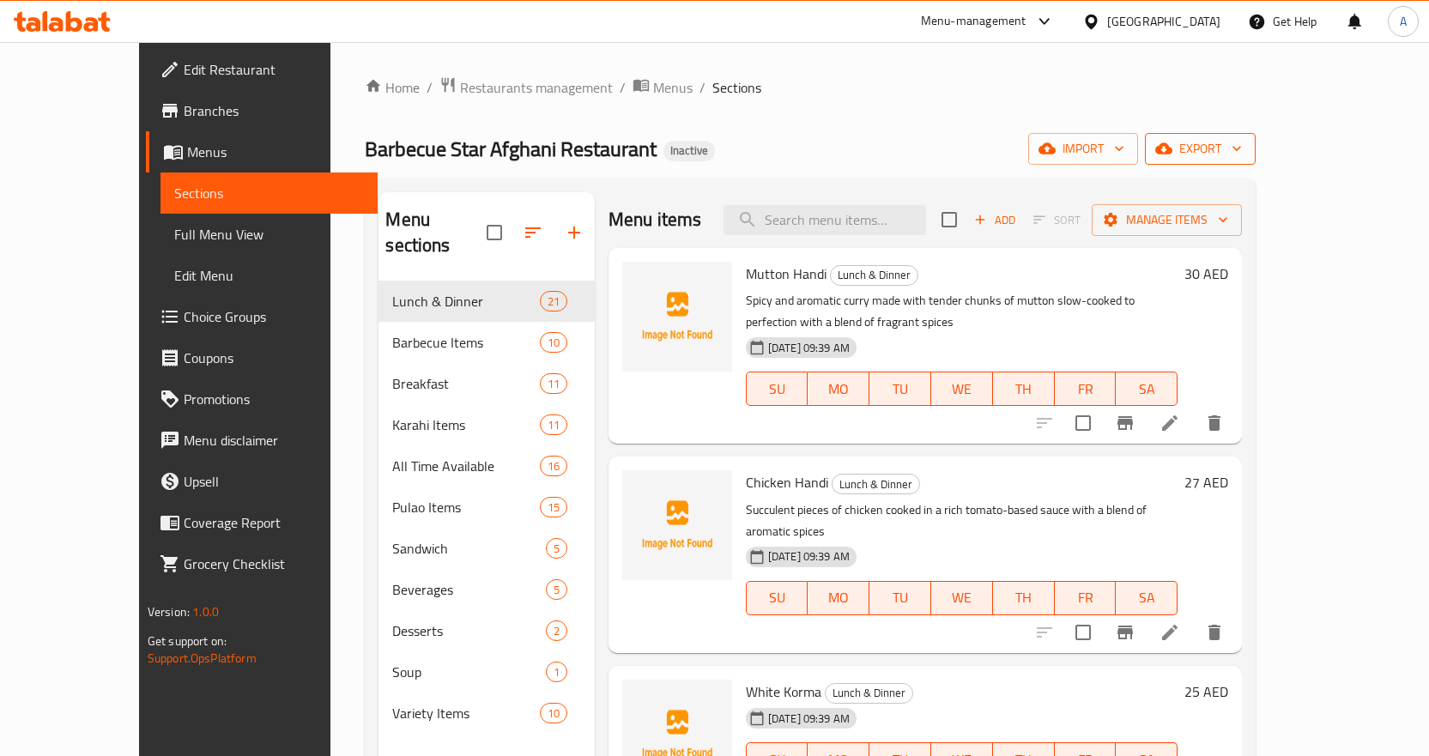
click at [1242, 149] on span "export" at bounding box center [1200, 148] width 83 height 21
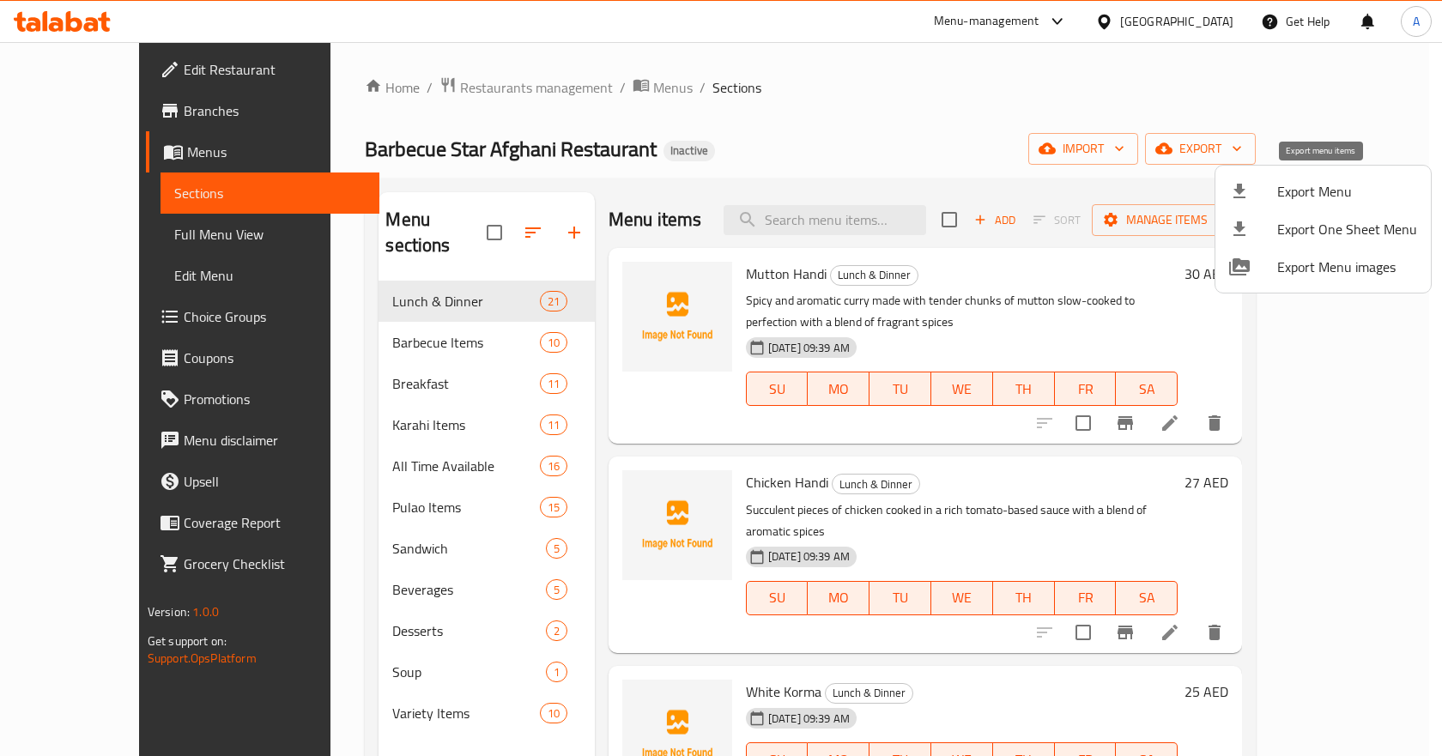
click at [1327, 197] on span "Export Menu" at bounding box center [1347, 191] width 140 height 21
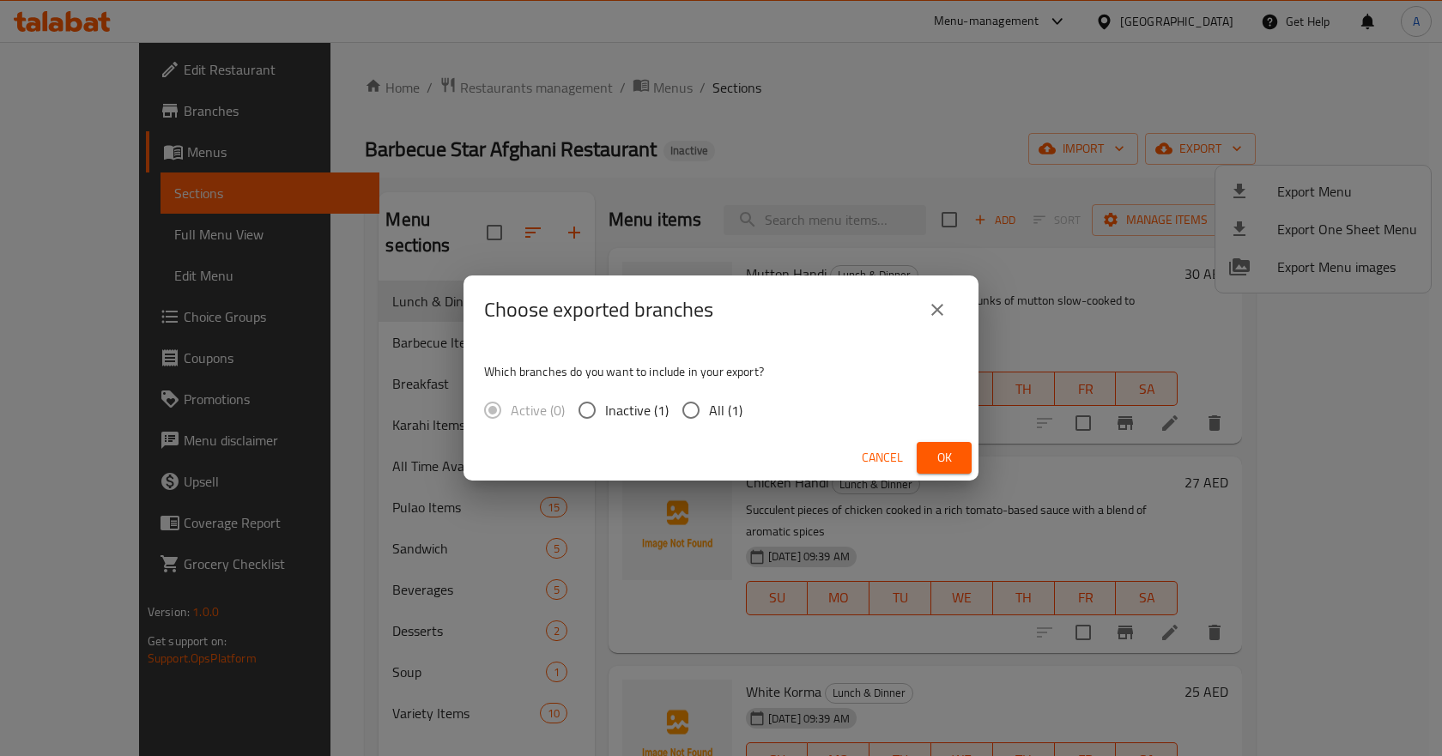
click at [690, 411] on input "All (1)" at bounding box center [691, 410] width 36 height 36
radio input "true"
click at [948, 458] on span "Ok" at bounding box center [944, 457] width 27 height 21
